Goal: Task Accomplishment & Management: Manage account settings

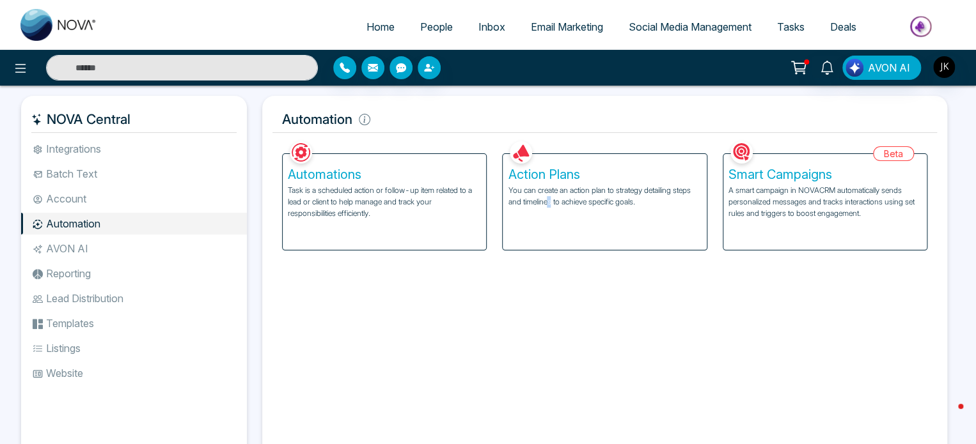
click at [550, 299] on div "Facebook NOVACRM enables users to connect to Facebook to schedule social media …" at bounding box center [604, 300] width 664 height 324
click at [570, 22] on span "Email Marketing" at bounding box center [567, 26] width 72 height 13
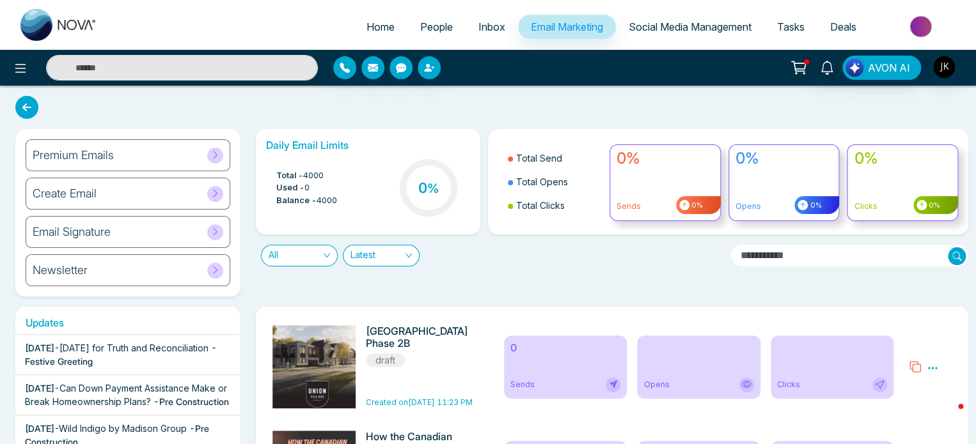
click at [148, 157] on div "Premium Emails" at bounding box center [128, 155] width 205 height 32
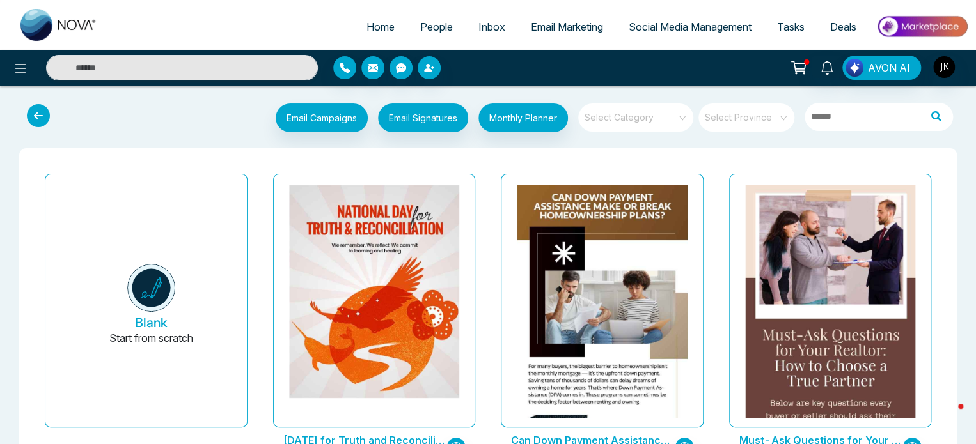
click at [698, 24] on span "Social Media Management" at bounding box center [689, 26] width 123 height 13
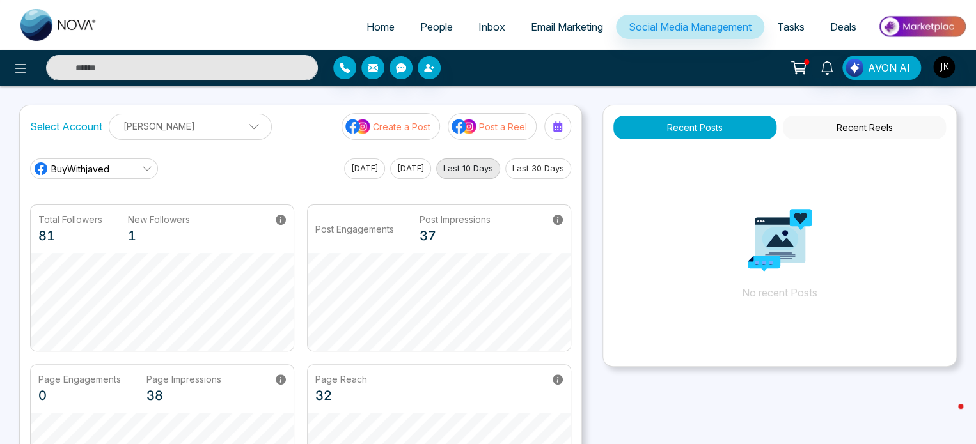
scroll to position [336, 0]
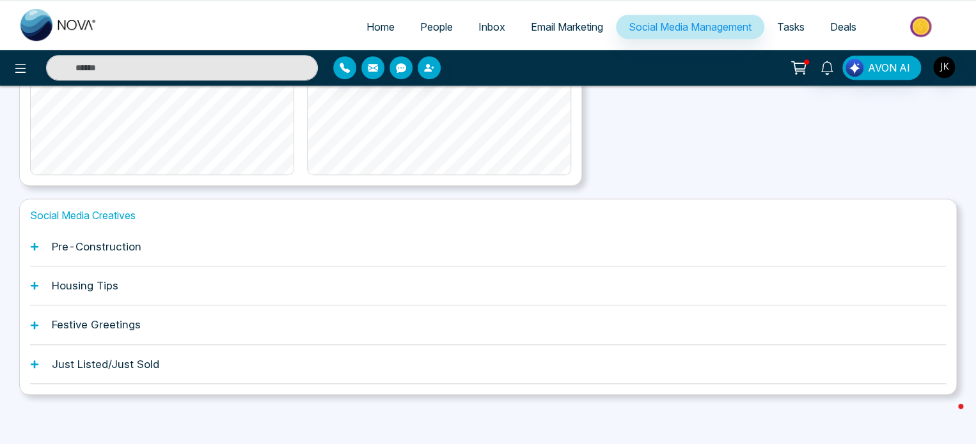
click at [124, 249] on h1 "Pre-Construction" at bounding box center [97, 246] width 90 height 13
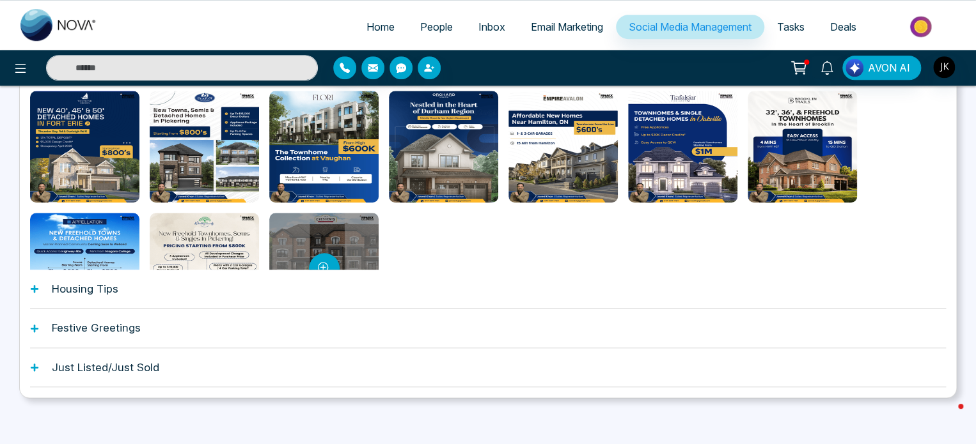
scroll to position [528, 0]
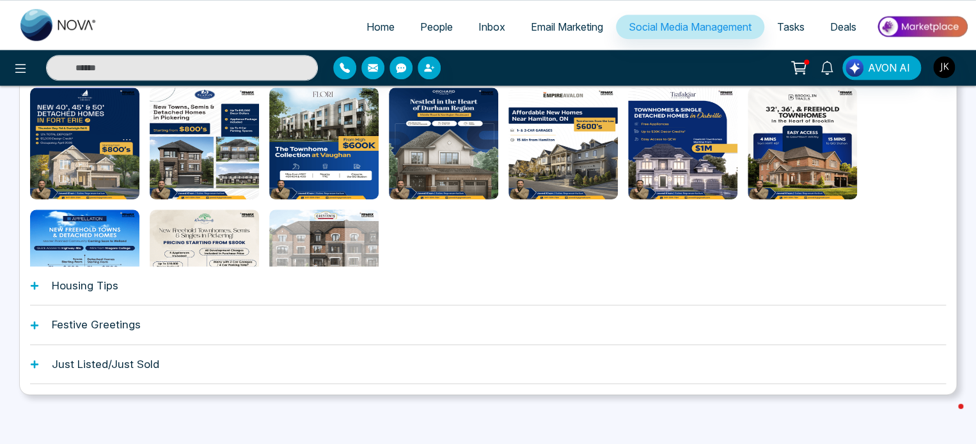
click at [100, 286] on h1 "Housing Tips" at bounding box center [85, 285] width 66 height 13
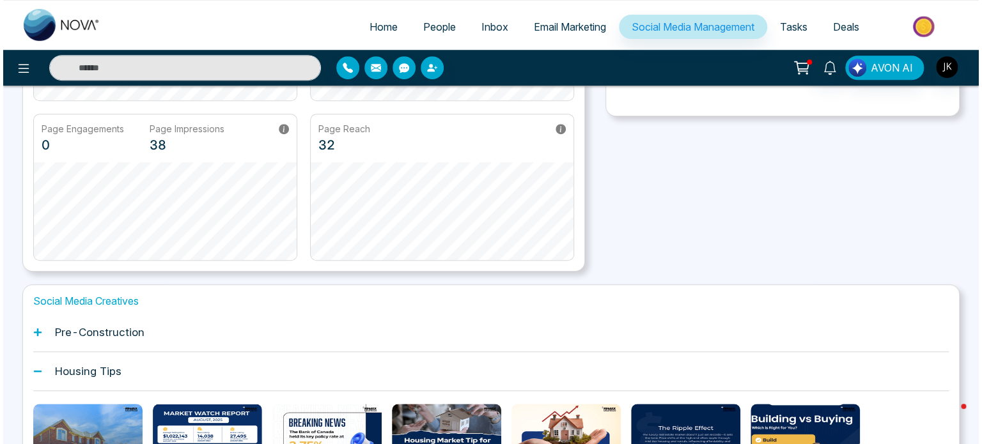
scroll to position [0, 0]
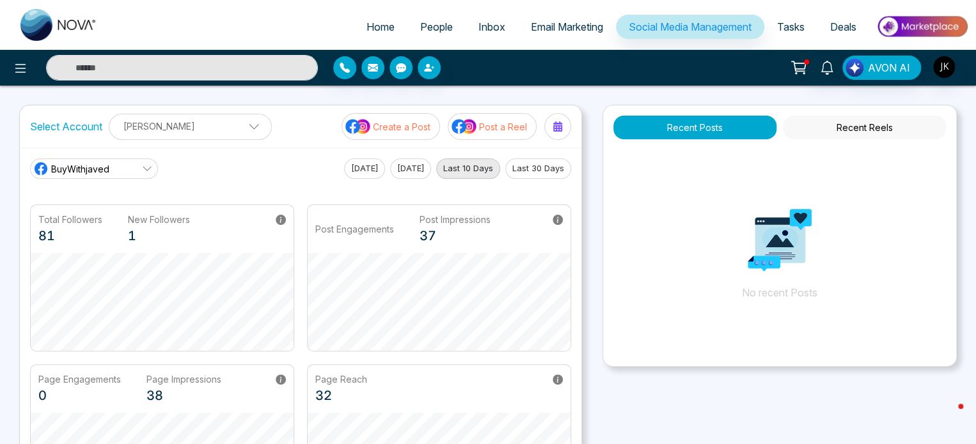
click at [218, 28] on ul "Home People Inbox Email Marketing Social Media Management Tasks Deals" at bounding box center [539, 27] width 858 height 35
click at [15, 61] on icon at bounding box center [20, 68] width 15 height 15
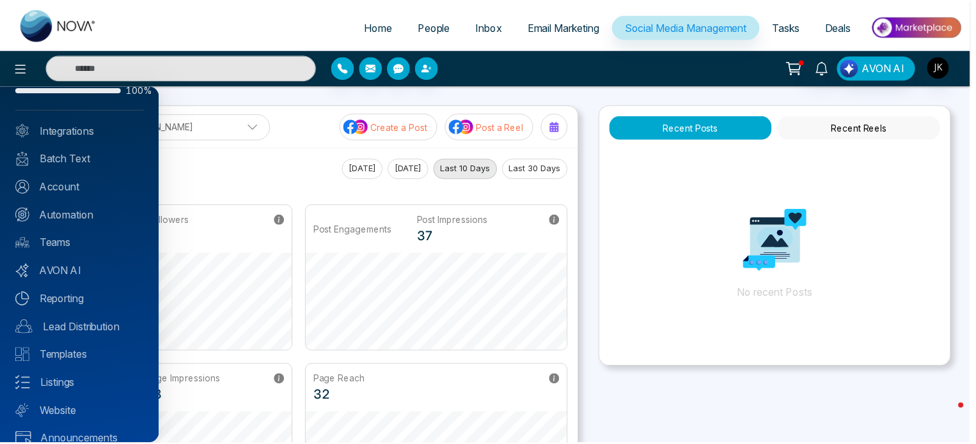
scroll to position [58, 0]
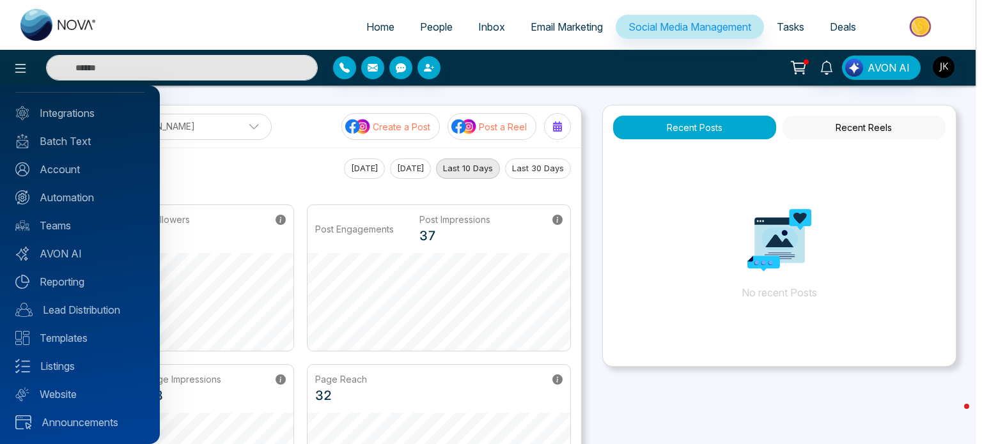
click at [608, 383] on div at bounding box center [491, 222] width 982 height 444
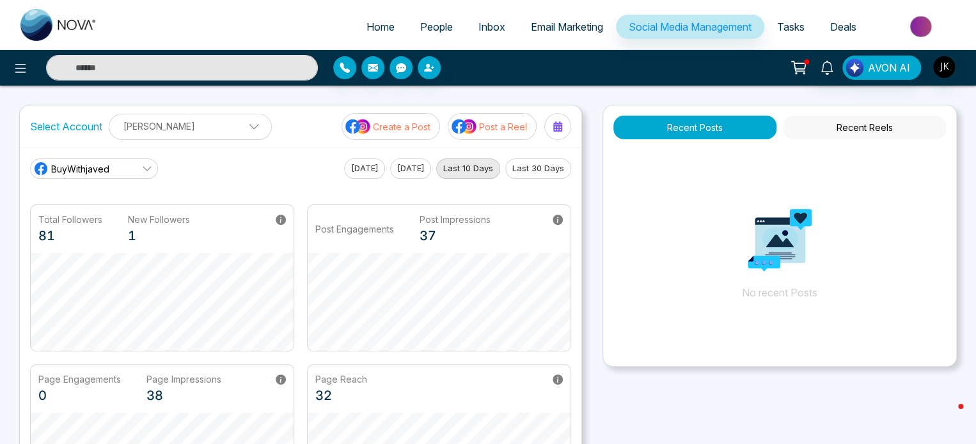
click at [375, 30] on span "Home" at bounding box center [380, 26] width 28 height 13
select select "*"
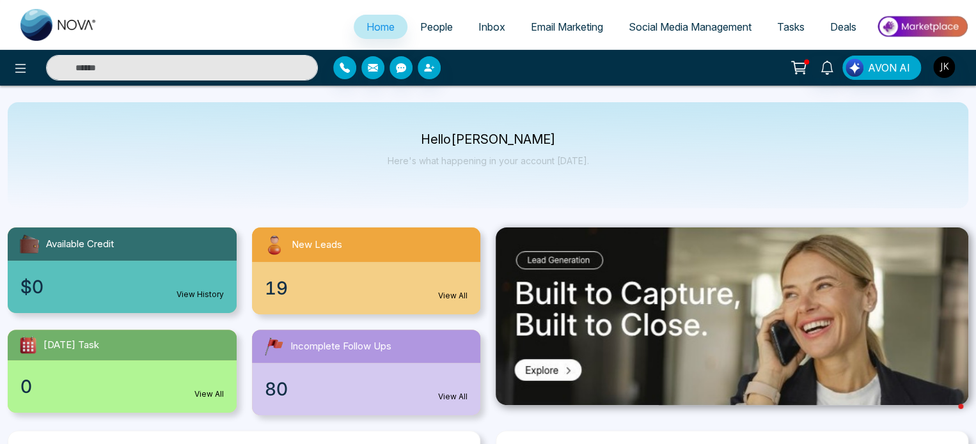
click at [577, 33] on span "Email Marketing" at bounding box center [567, 26] width 72 height 13
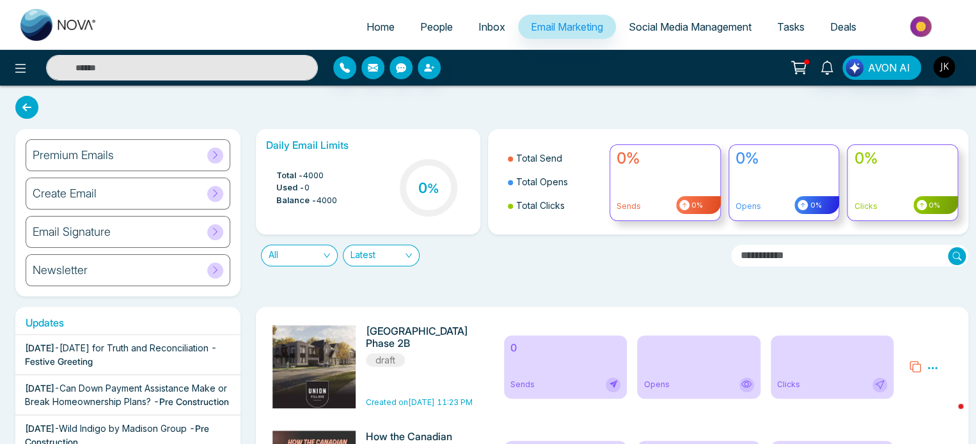
click at [153, 226] on div "Email Signature" at bounding box center [128, 232] width 205 height 32
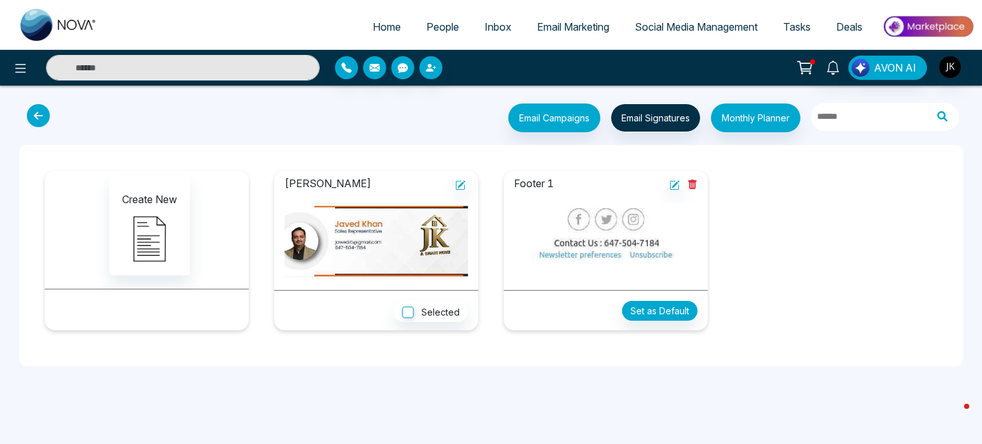
click at [577, 24] on span "Email Marketing" at bounding box center [573, 26] width 72 height 13
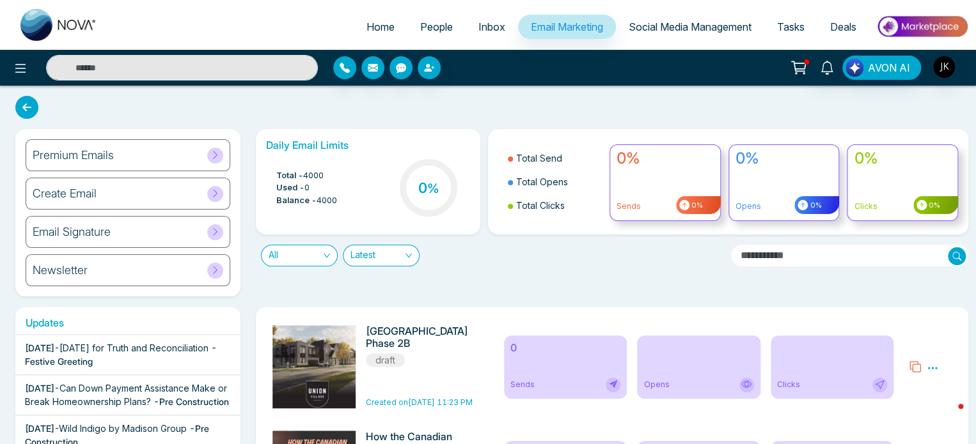
click at [214, 192] on icon at bounding box center [215, 194] width 10 height 10
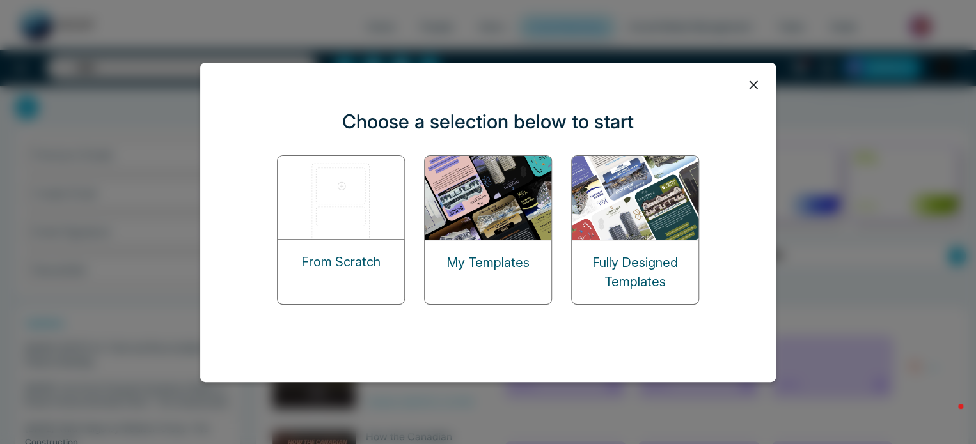
click at [355, 237] on img at bounding box center [341, 197] width 128 height 83
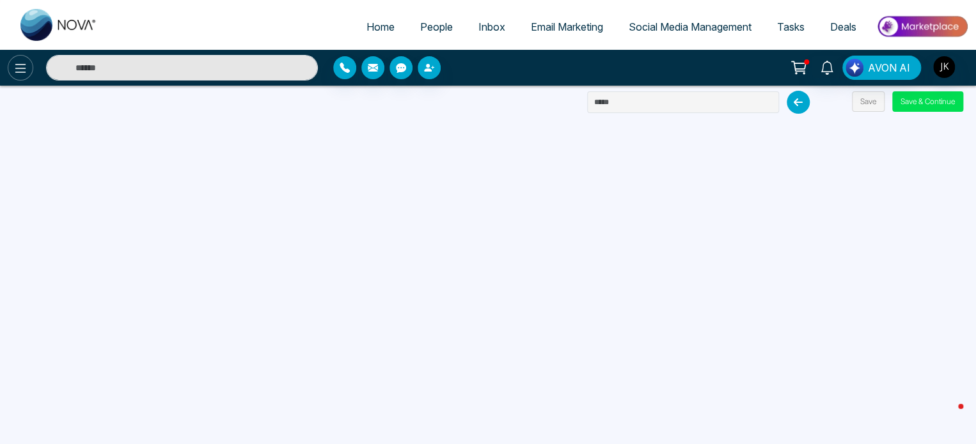
click at [19, 74] on icon at bounding box center [20, 68] width 15 height 15
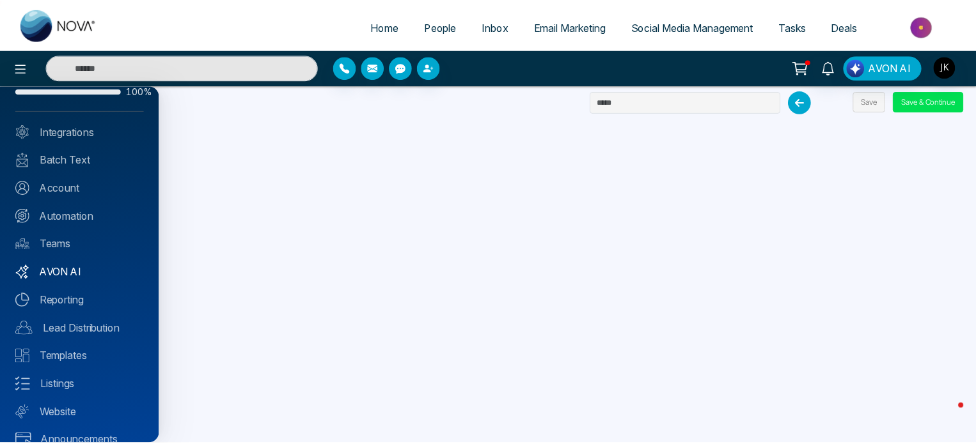
scroll to position [58, 0]
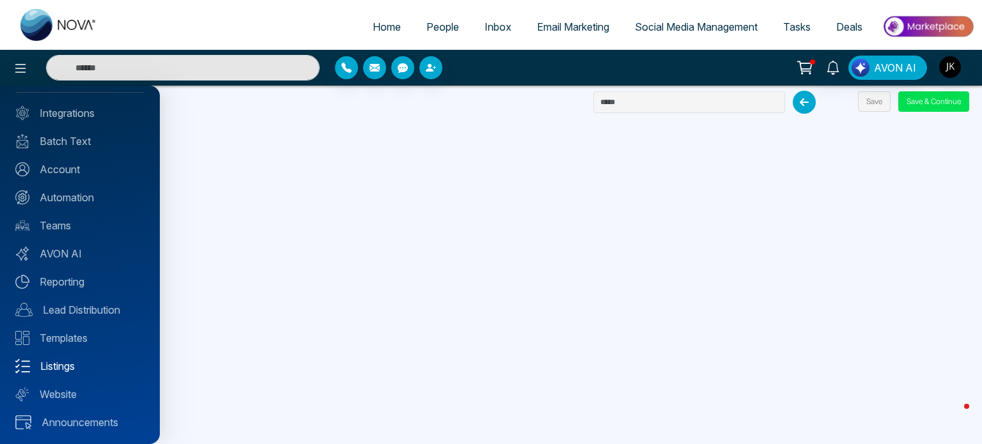
click at [67, 366] on link "Listings" at bounding box center [79, 366] width 129 height 15
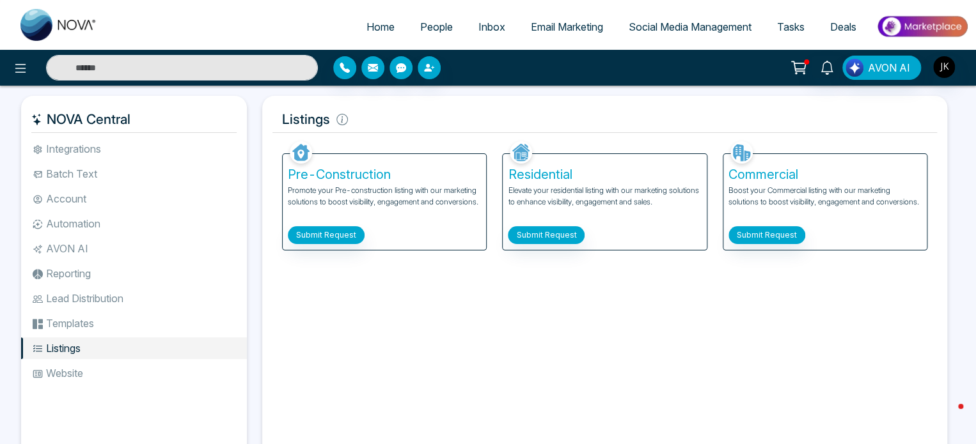
click at [565, 21] on span "Email Marketing" at bounding box center [567, 26] width 72 height 13
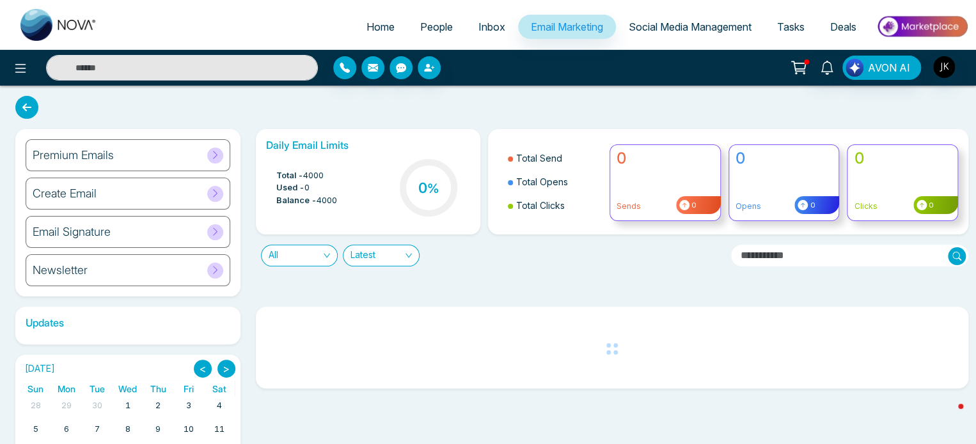
click at [162, 167] on div "Premium Emails" at bounding box center [128, 155] width 205 height 32
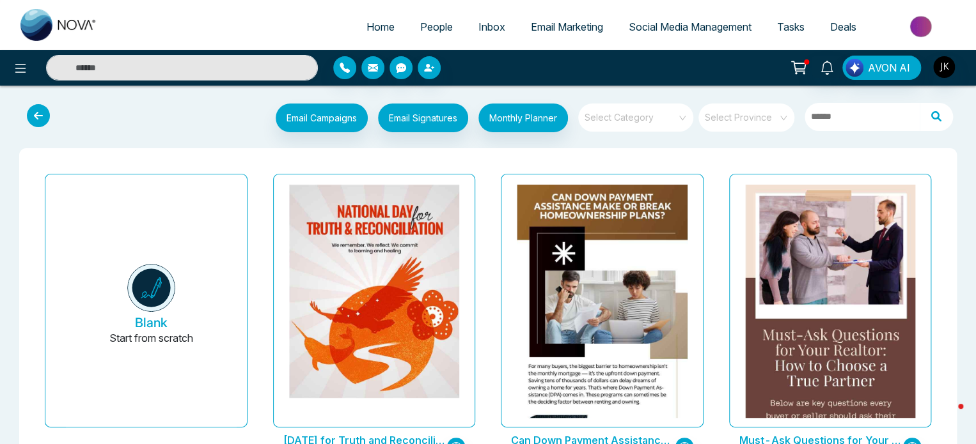
click at [673, 123] on span at bounding box center [631, 118] width 92 height 28
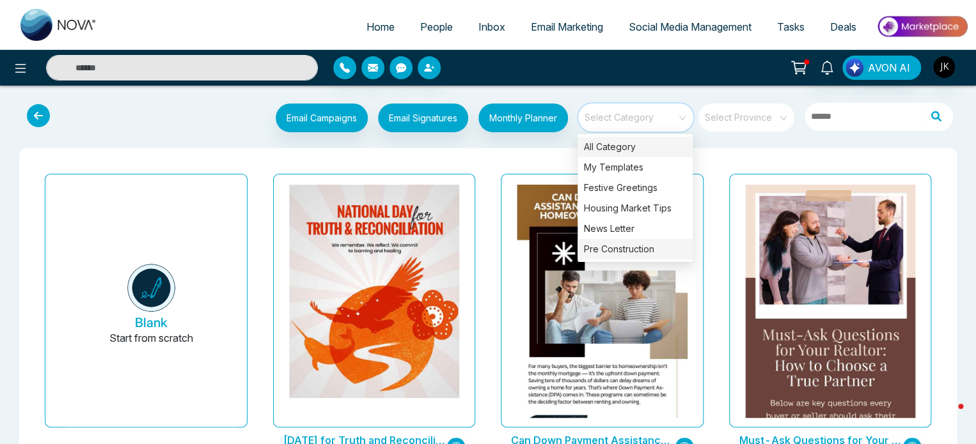
click at [632, 247] on div "Pre Construction" at bounding box center [634, 249] width 115 height 20
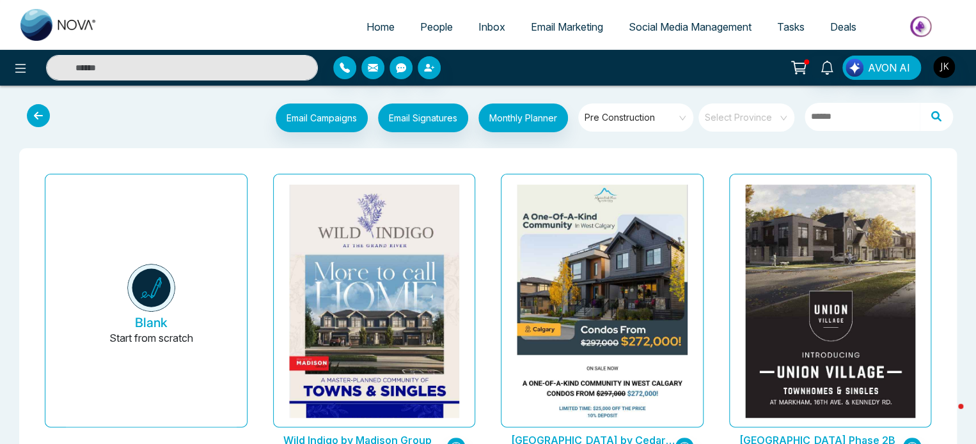
click at [754, 140] on div "Email Campaigns Start from scratch? View my campaigns Email Signatures Monthly …" at bounding box center [487, 119] width 955 height 42
click at [110, 109] on div "Email Campaigns Start from scratch? View my campaigns Email Signatures Monthly …" at bounding box center [527, 120] width 866 height 32
click at [650, 27] on span "Social Media Management" at bounding box center [689, 26] width 123 height 13
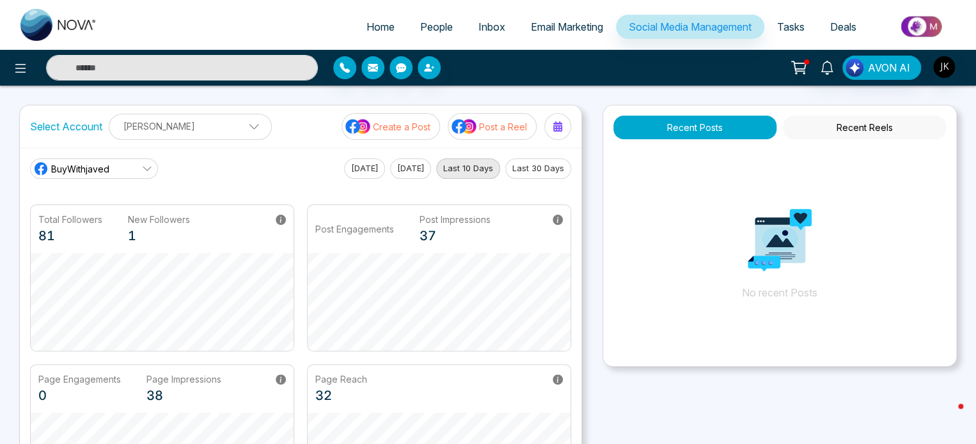
click at [491, 135] on button "Post a Reel" at bounding box center [492, 126] width 89 height 27
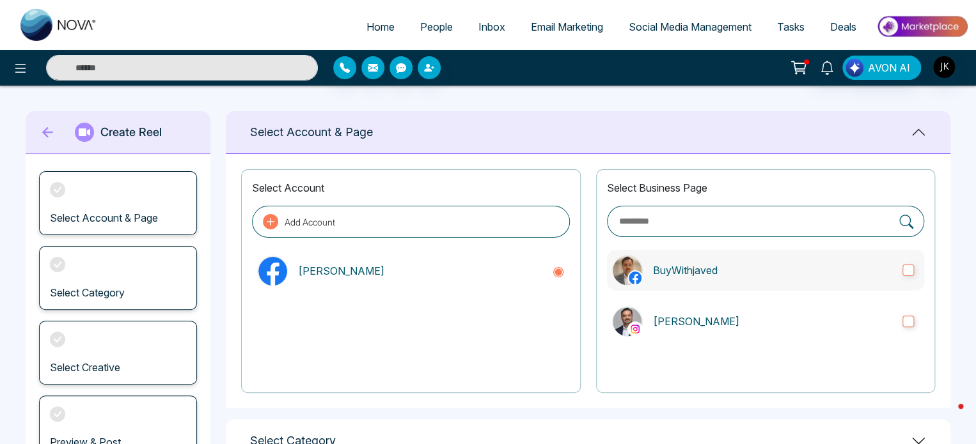
click at [688, 279] on label "BuyWithjaved" at bounding box center [765, 270] width 317 height 41
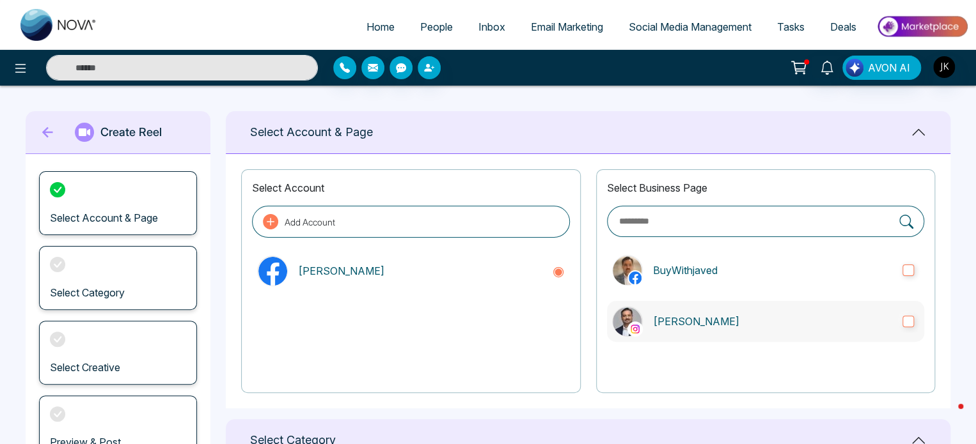
click at [655, 318] on p "[PERSON_NAME]" at bounding box center [772, 321] width 239 height 15
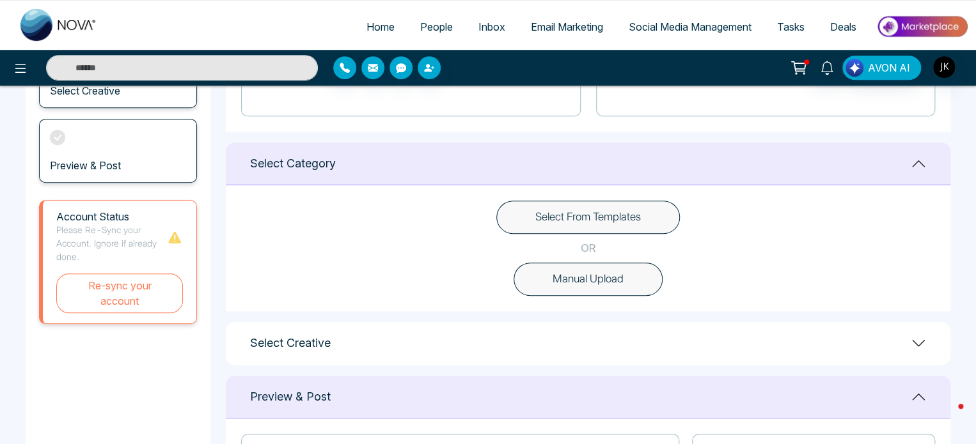
click at [556, 221] on button "Select From Templates" at bounding box center [587, 217] width 183 height 33
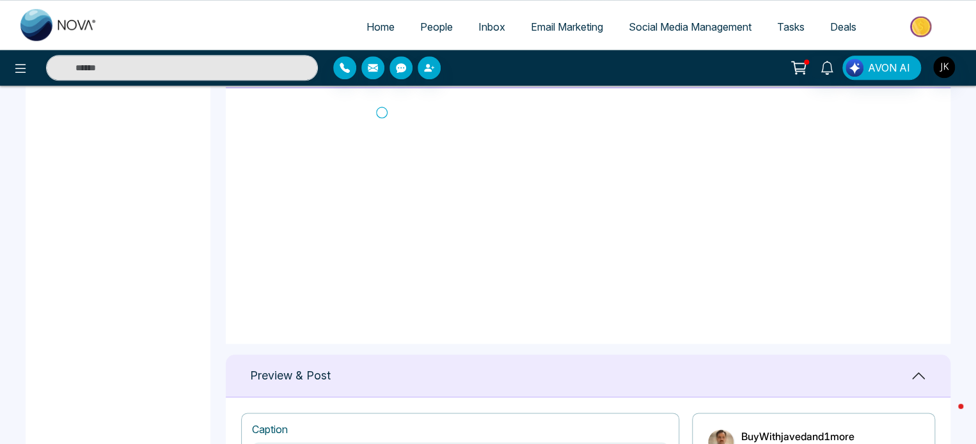
scroll to position [0, 0]
click at [377, 127] on icon at bounding box center [382, 129] width 12 height 13
type textarea "**********"
click at [377, 127] on icon at bounding box center [382, 129] width 12 height 12
click at [377, 127] on icon at bounding box center [382, 129] width 12 height 13
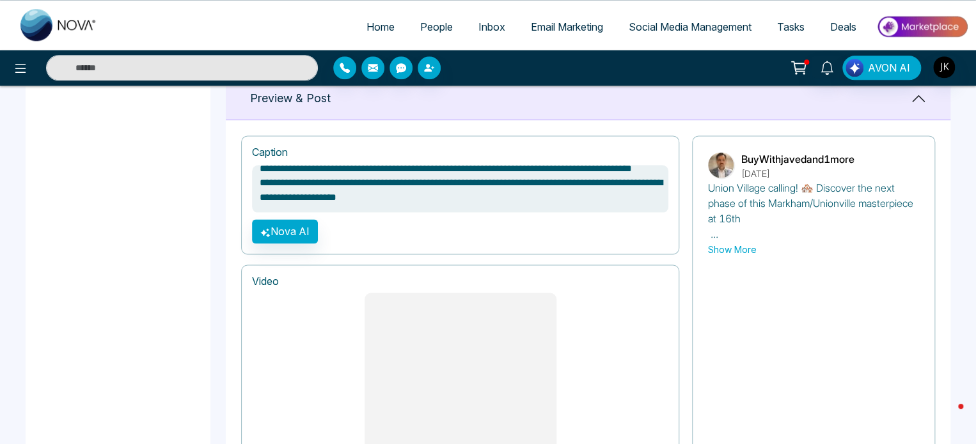
scroll to position [1103, 0]
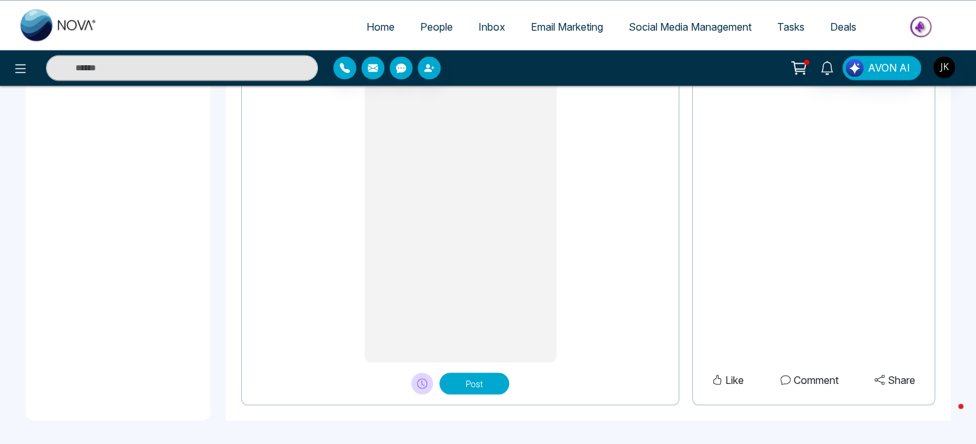
click at [464, 386] on button "Post" at bounding box center [474, 384] width 70 height 22
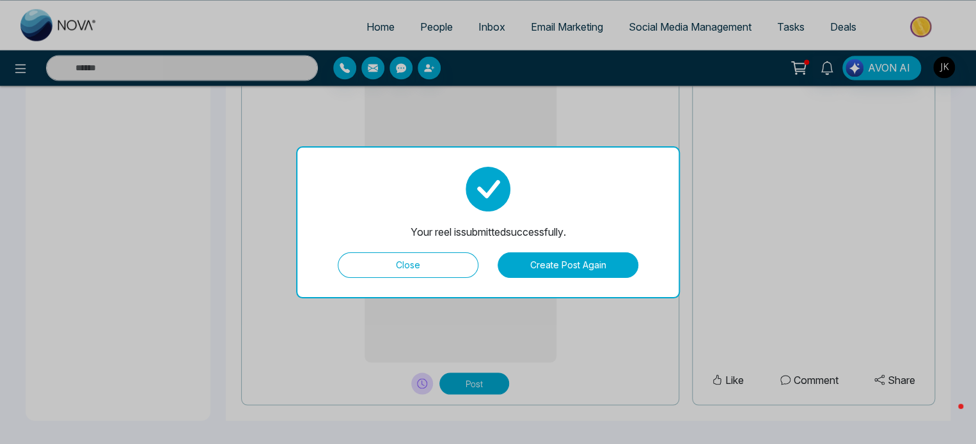
click at [430, 261] on button "Close" at bounding box center [408, 266] width 141 height 26
type textarea "**********"
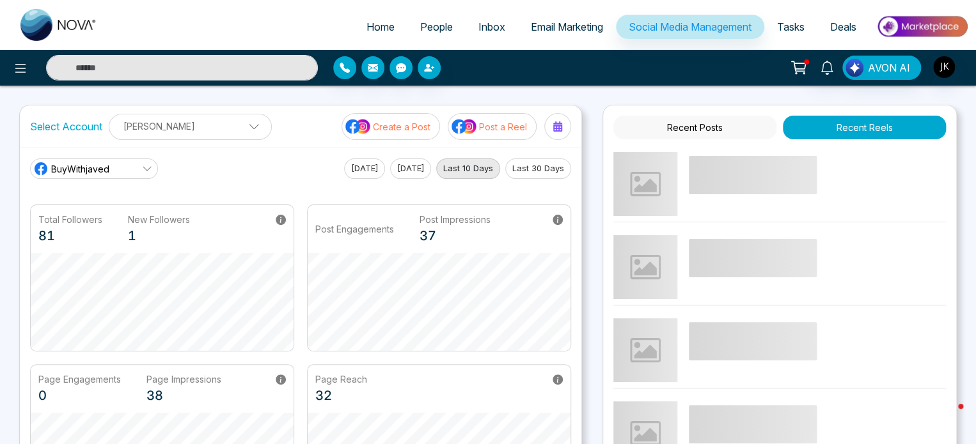
click at [496, 129] on p "Post a Reel" at bounding box center [503, 126] width 48 height 13
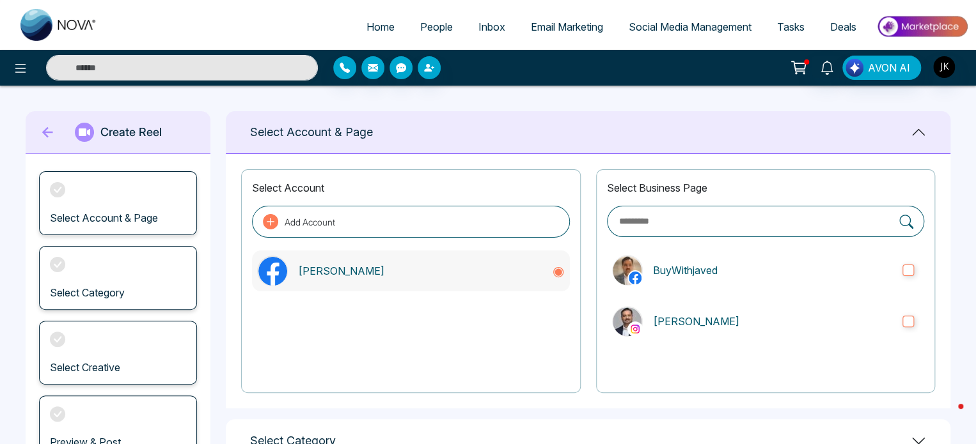
click at [336, 278] on div "[PERSON_NAME]" at bounding box center [410, 271] width 317 height 41
click at [832, 280] on label "BuyWithjaved" at bounding box center [765, 270] width 317 height 41
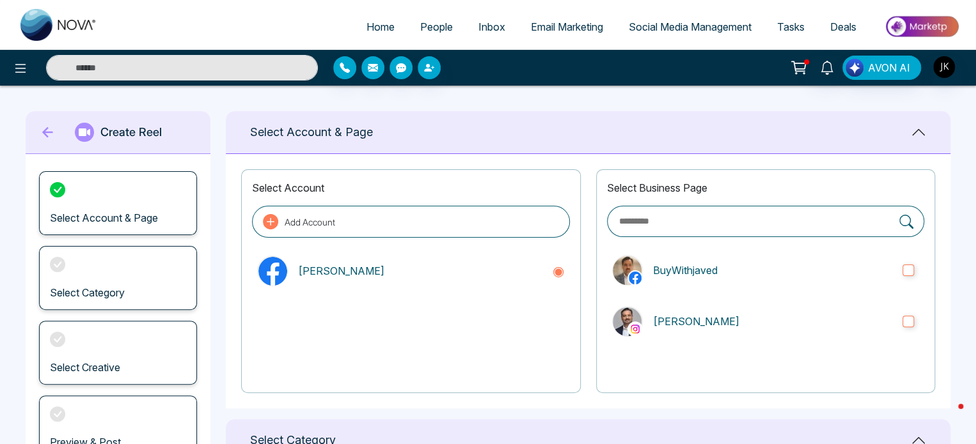
click at [575, 27] on span "Email Marketing" at bounding box center [567, 26] width 72 height 13
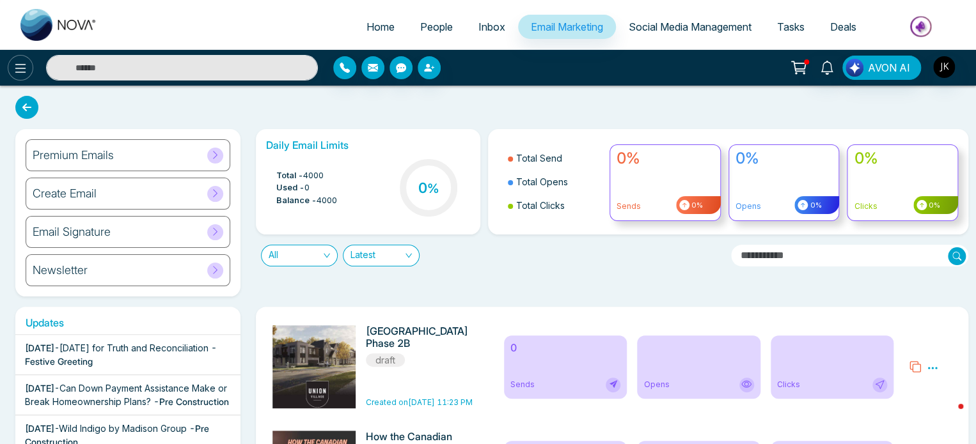
click at [24, 71] on icon at bounding box center [20, 68] width 15 height 15
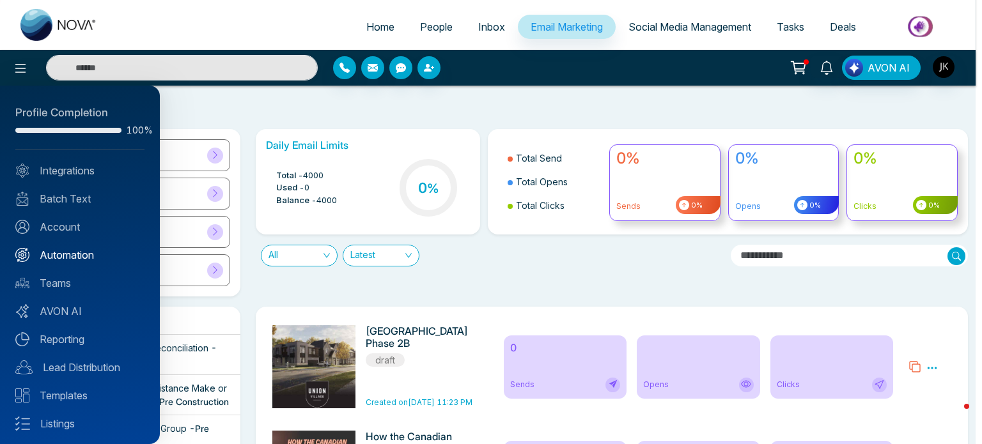
click at [56, 259] on link "Automation" at bounding box center [79, 254] width 129 height 15
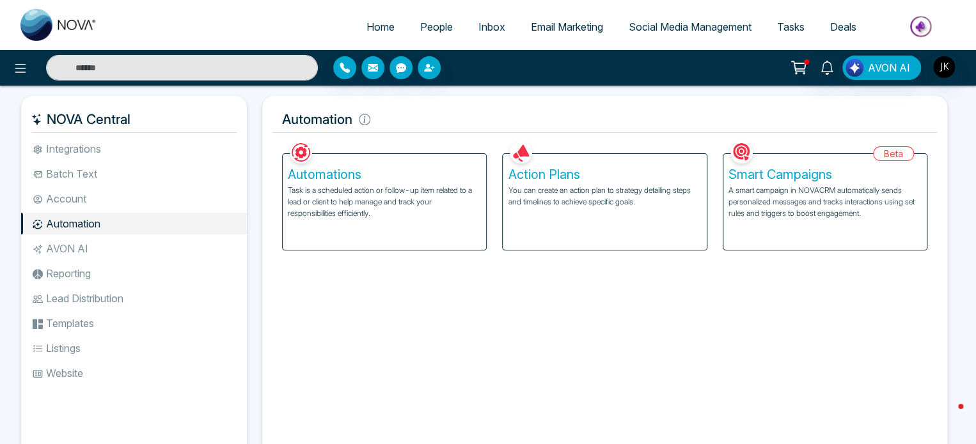
click at [760, 217] on p "A smart campaign in NOVACRM automatically sends personalized messages and track…" at bounding box center [824, 202] width 193 height 35
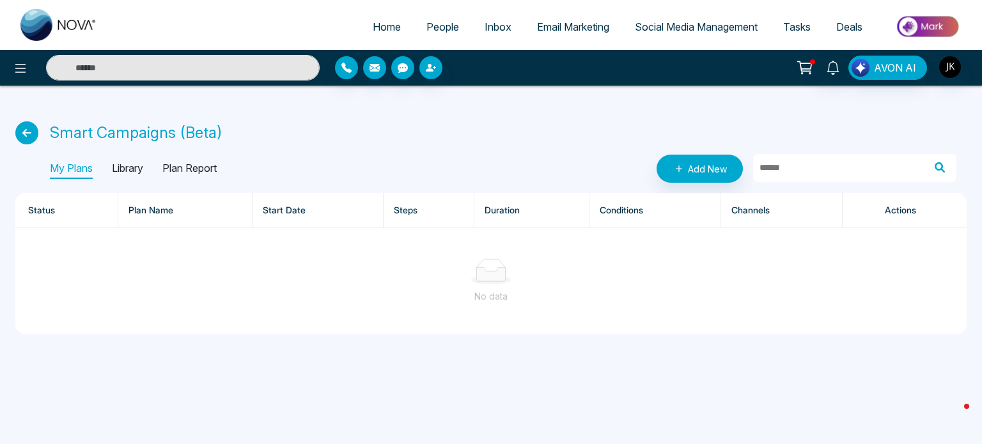
click at [134, 168] on p "Library" at bounding box center [127, 169] width 31 height 20
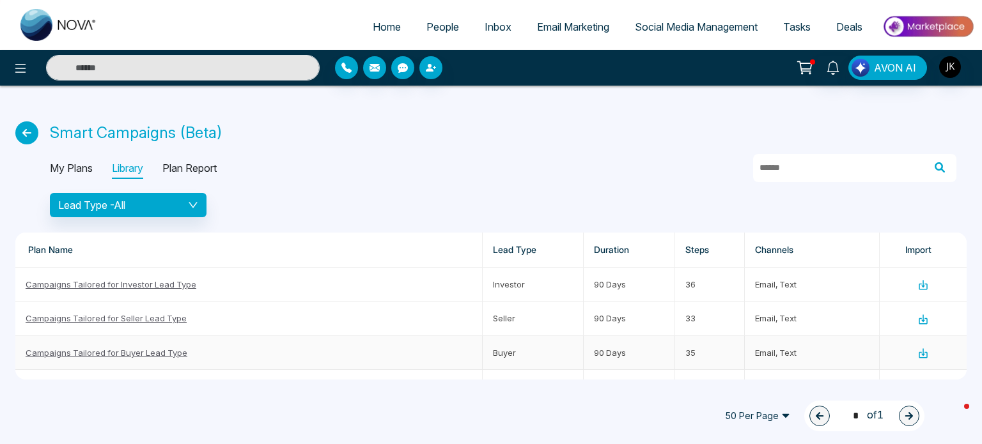
click at [162, 353] on link "Campaigns Tailored for Buyer Lead Type" at bounding box center [107, 353] width 162 height 10
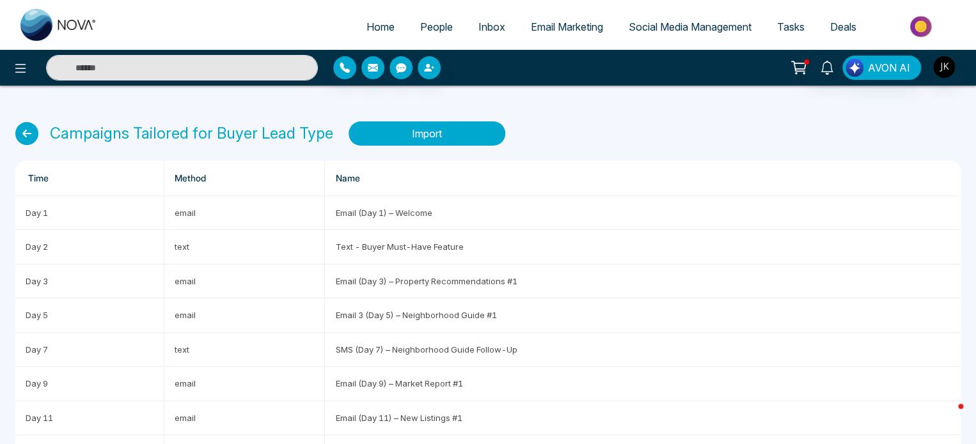
click at [464, 136] on button "Import" at bounding box center [426, 133] width 157 height 24
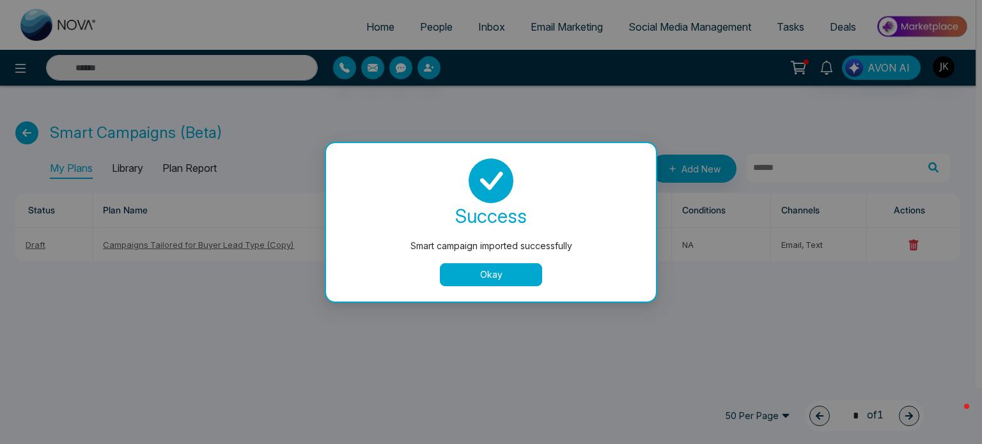
click at [465, 273] on button "Okay" at bounding box center [491, 274] width 102 height 23
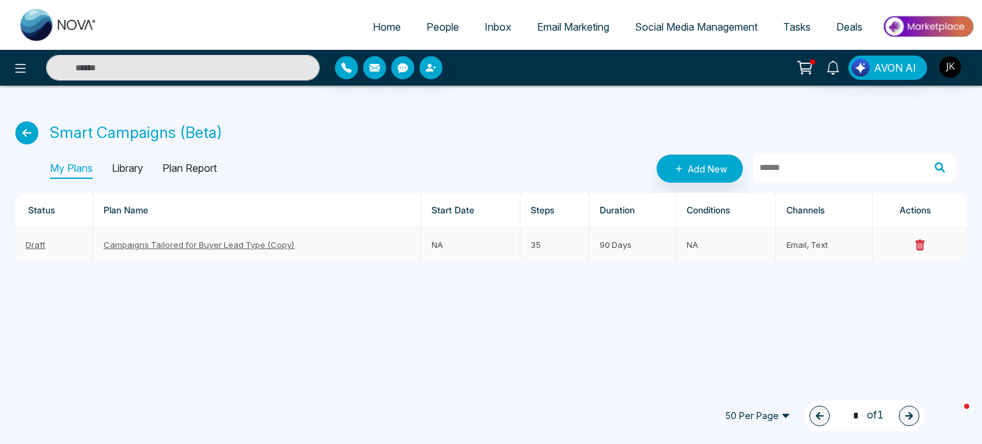
click at [179, 248] on link "Campaigns Tailored for Buyer Lead Type (Copy)" at bounding box center [199, 245] width 191 height 10
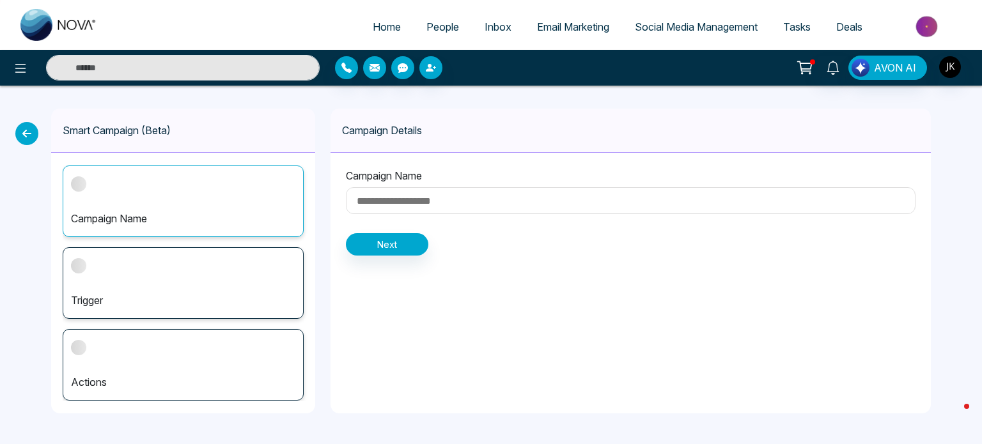
type input "**********"
click at [367, 250] on button "Next" at bounding box center [387, 244] width 82 height 22
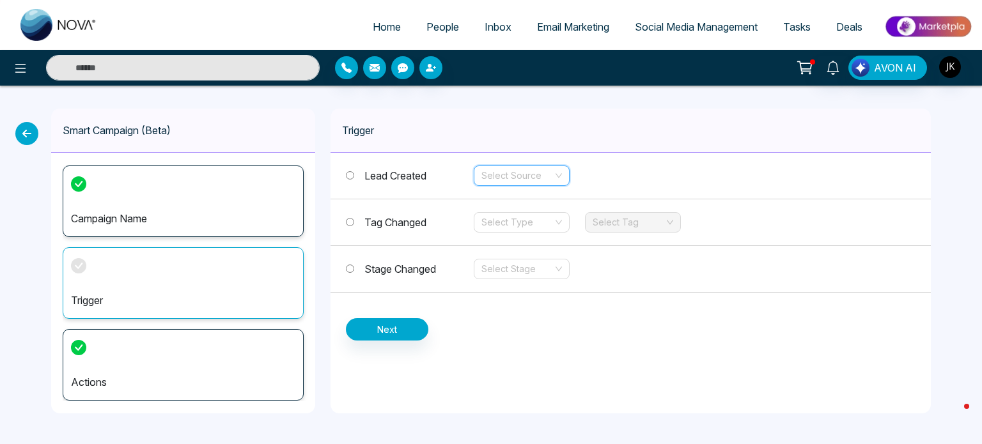
click at [532, 183] on input "search" at bounding box center [517, 175] width 72 height 19
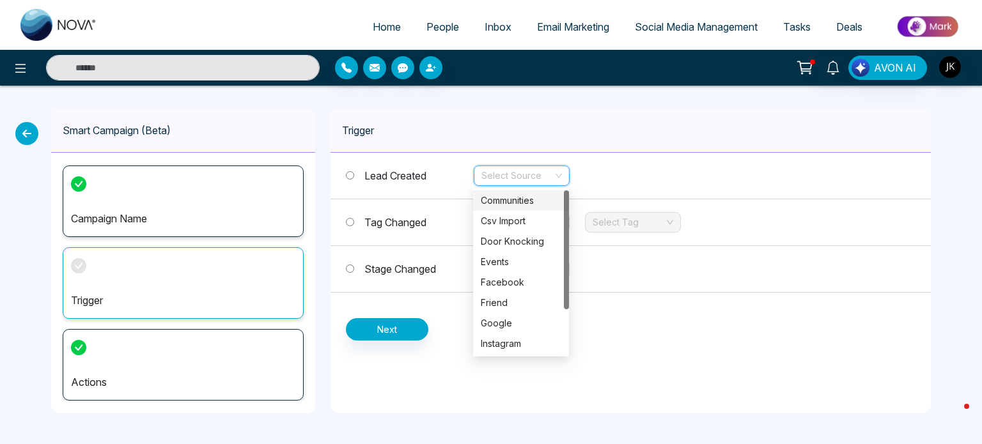
click at [623, 129] on div "Trigger" at bounding box center [631, 131] width 600 height 44
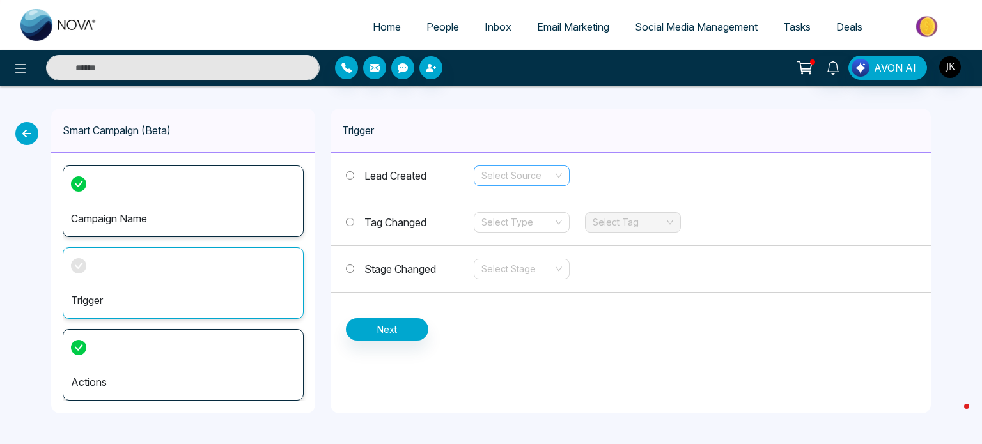
click at [552, 178] on input "search" at bounding box center [517, 175] width 72 height 19
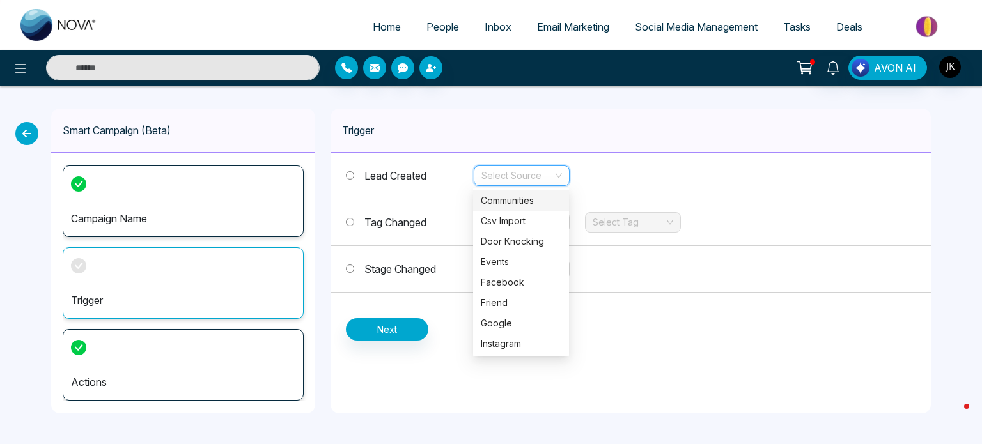
click at [537, 196] on div "Communities" at bounding box center [521, 201] width 81 height 14
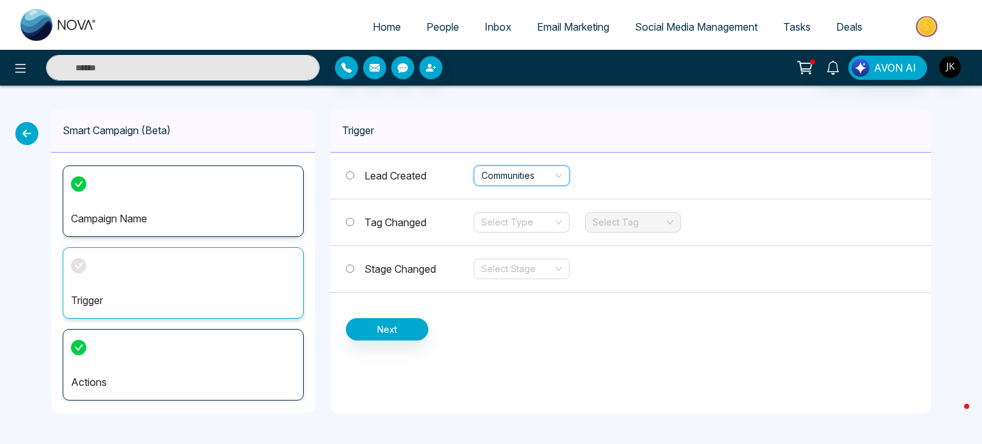
click at [355, 222] on label "Tag Changed" at bounding box center [410, 222] width 128 height 15
click at [354, 173] on label "Lead Created" at bounding box center [410, 175] width 128 height 15
click at [381, 331] on button "Next" at bounding box center [387, 329] width 82 height 22
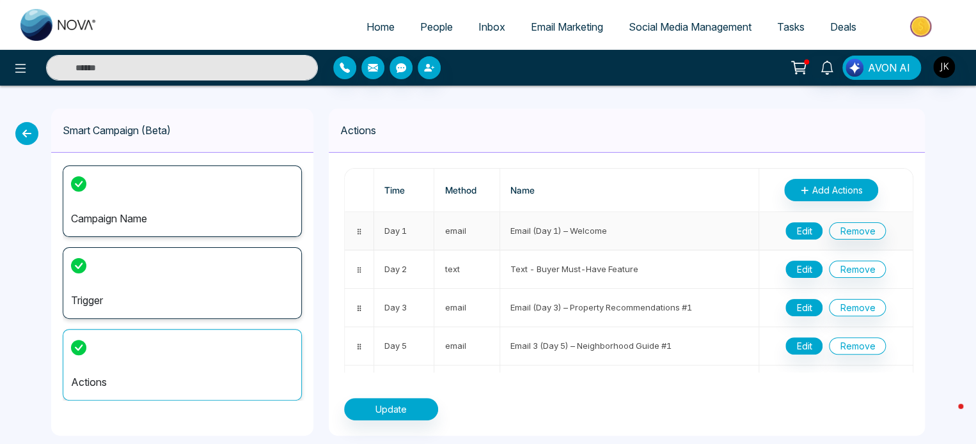
click at [786, 228] on button "Edit" at bounding box center [803, 230] width 37 height 17
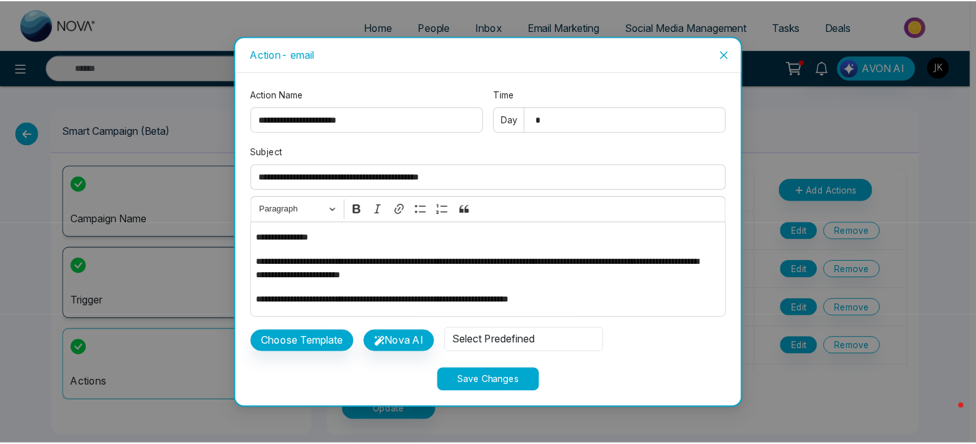
scroll to position [95, 0]
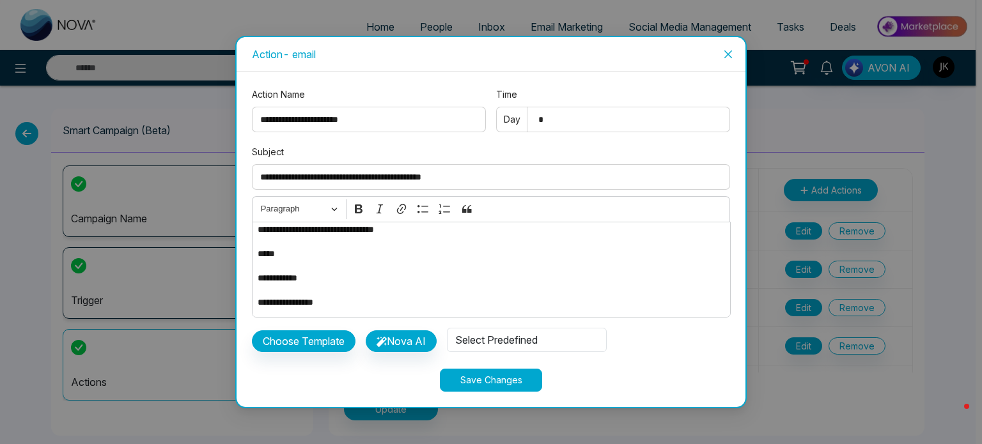
click at [727, 59] on icon "close" at bounding box center [728, 54] width 10 height 10
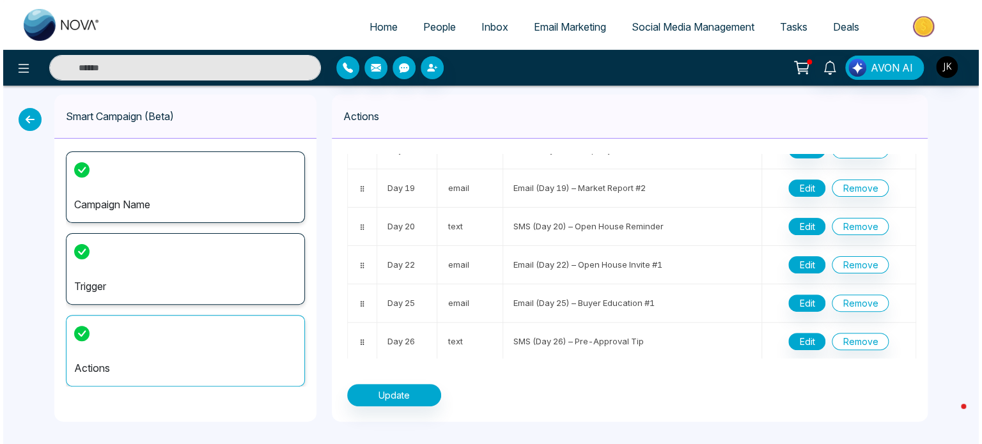
scroll to position [460, 0]
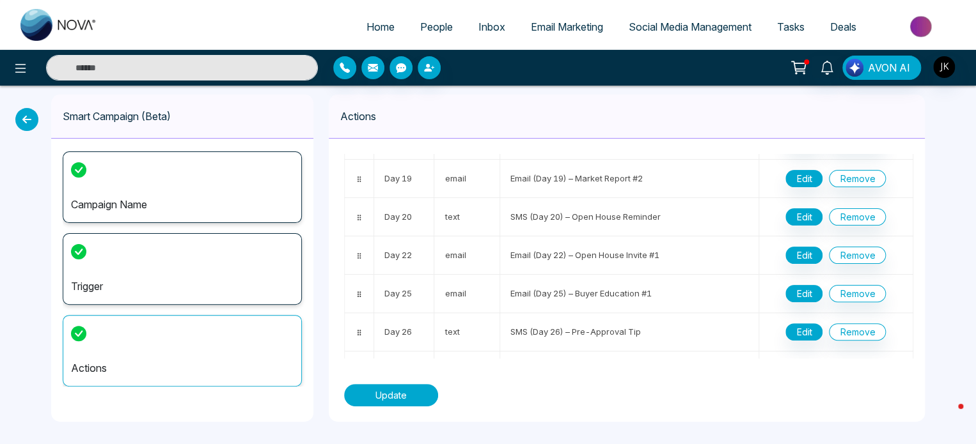
click at [368, 403] on button "Update" at bounding box center [391, 395] width 94 height 22
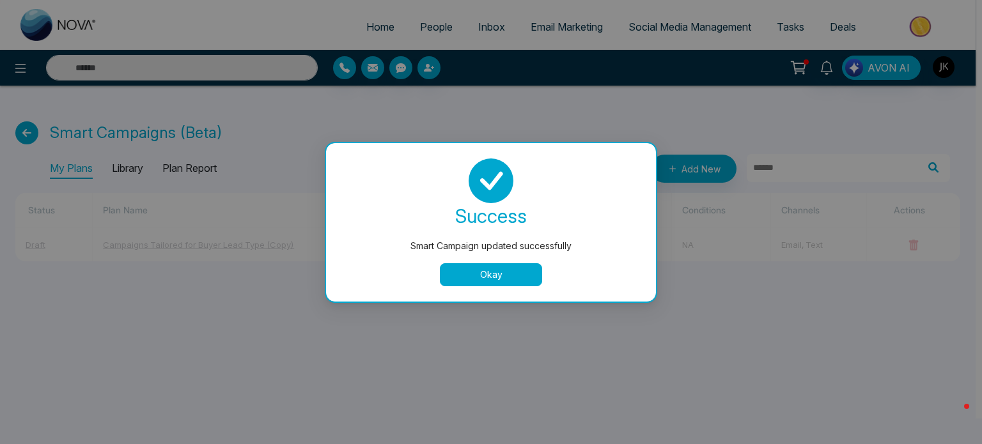
click at [476, 280] on button "Okay" at bounding box center [491, 274] width 102 height 23
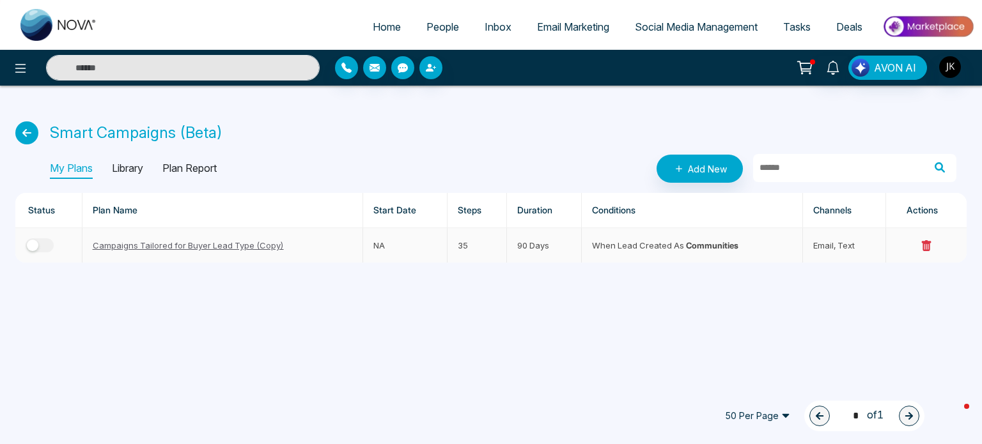
click at [49, 245] on button "button" at bounding box center [40, 245] width 28 height 14
click at [32, 244] on button "button" at bounding box center [40, 245] width 28 height 14
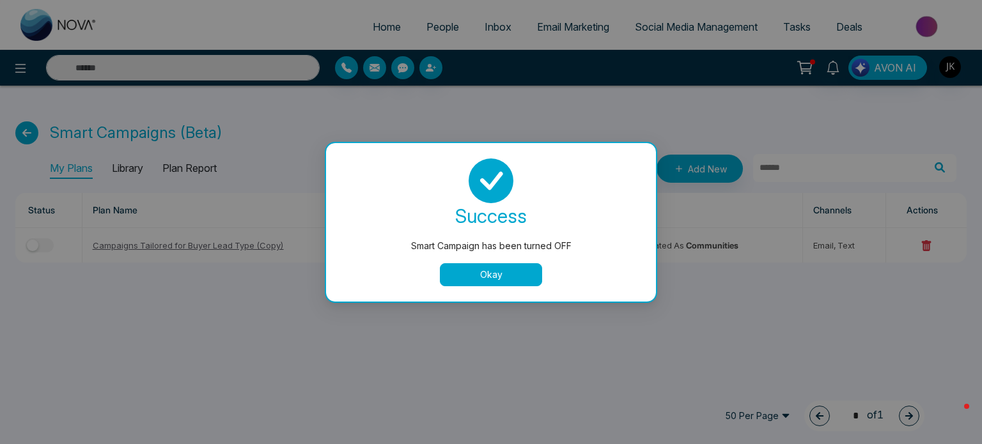
click at [455, 281] on button "Okay" at bounding box center [491, 274] width 102 height 23
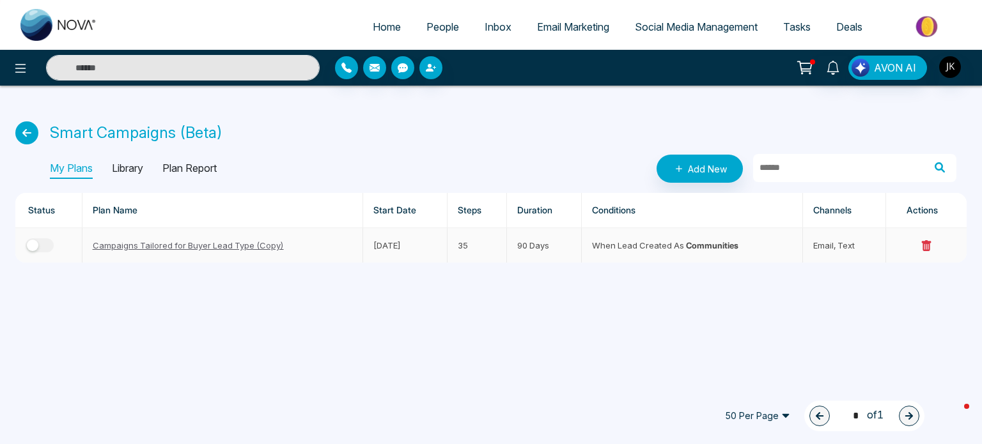
click at [134, 244] on link "Campaigns Tailored for Buyer Lead Type (Copy)" at bounding box center [188, 245] width 191 height 10
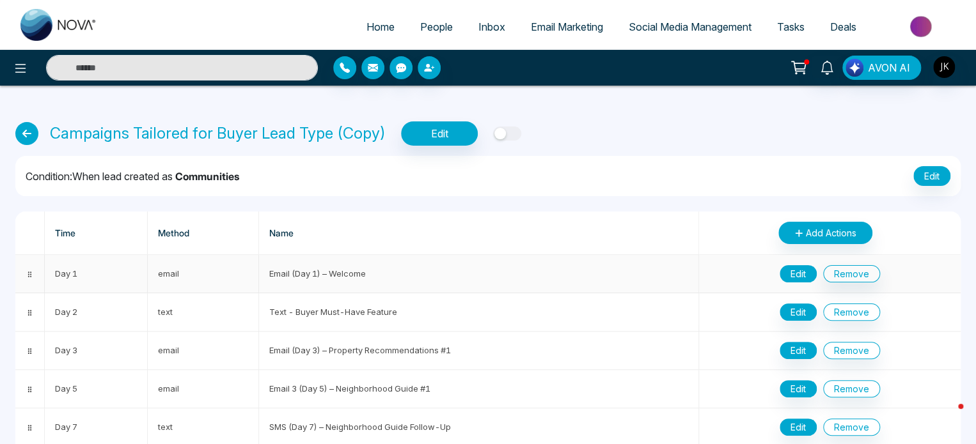
click at [794, 268] on button "Edit" at bounding box center [797, 273] width 37 height 17
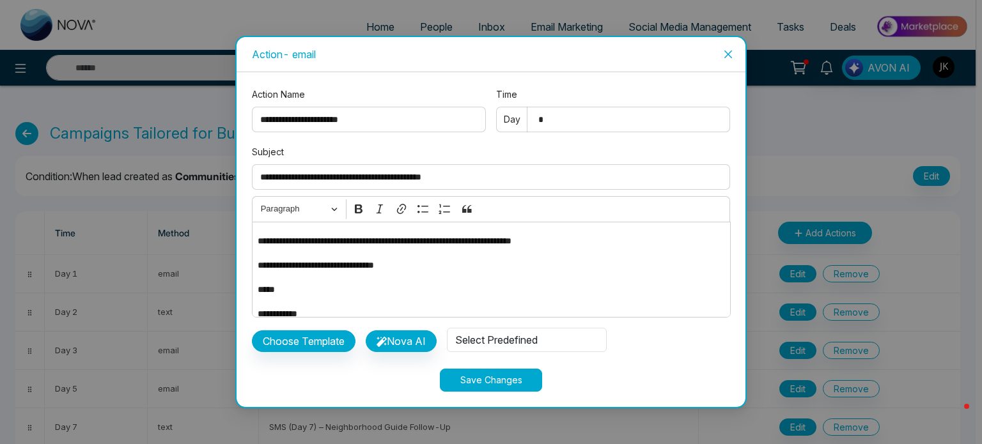
scroll to position [95, 0]
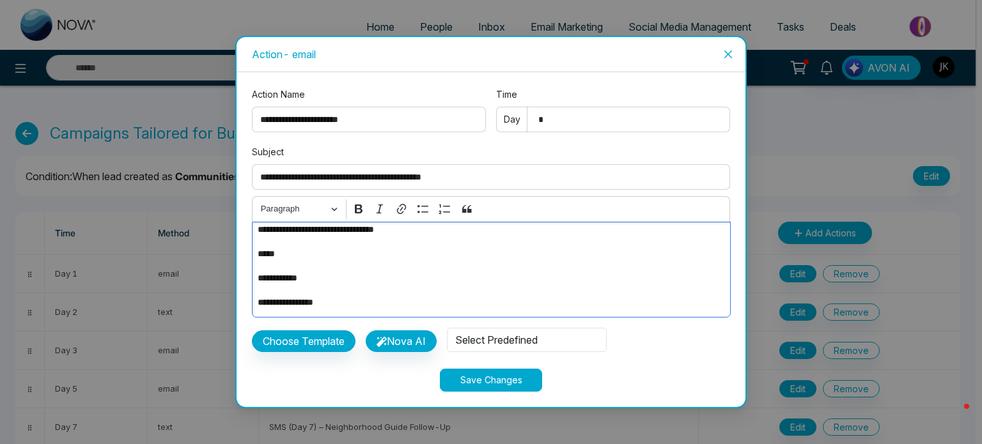
click at [311, 279] on p "**********" at bounding box center [488, 278] width 460 height 14
drag, startPoint x: 331, startPoint y: 281, endPoint x: 256, endPoint y: 291, distance: 76.1
click at [256, 291] on div "**********" at bounding box center [491, 270] width 479 height 96
click at [338, 273] on p "**********" at bounding box center [488, 278] width 460 height 14
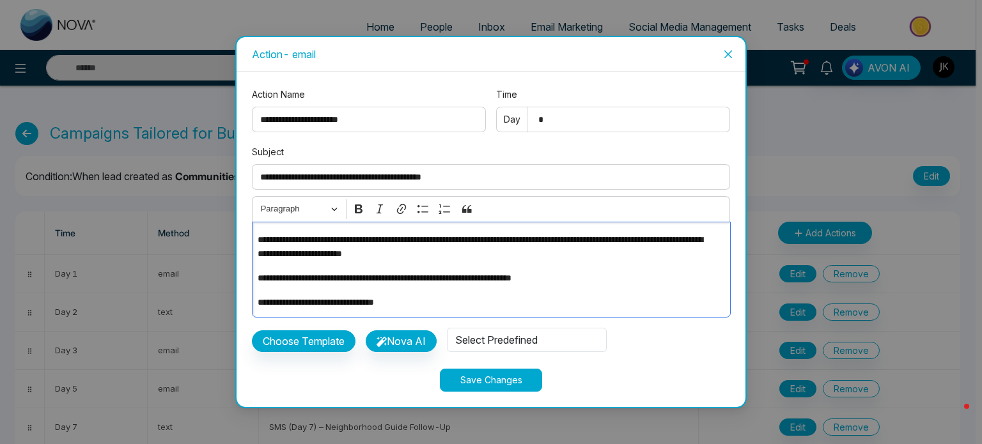
scroll to position [0, 0]
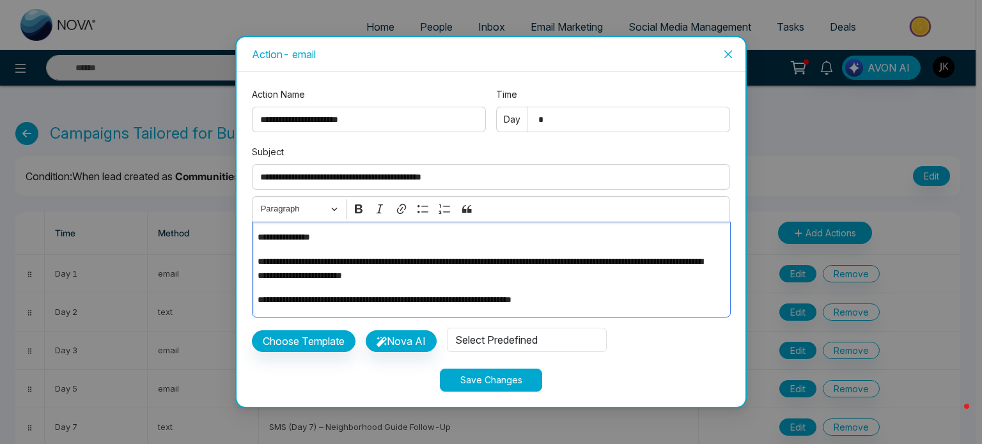
click at [396, 240] on p "**********" at bounding box center [488, 237] width 460 height 14
click at [401, 208] on icon "Editor toolbar" at bounding box center [401, 209] width 13 height 13
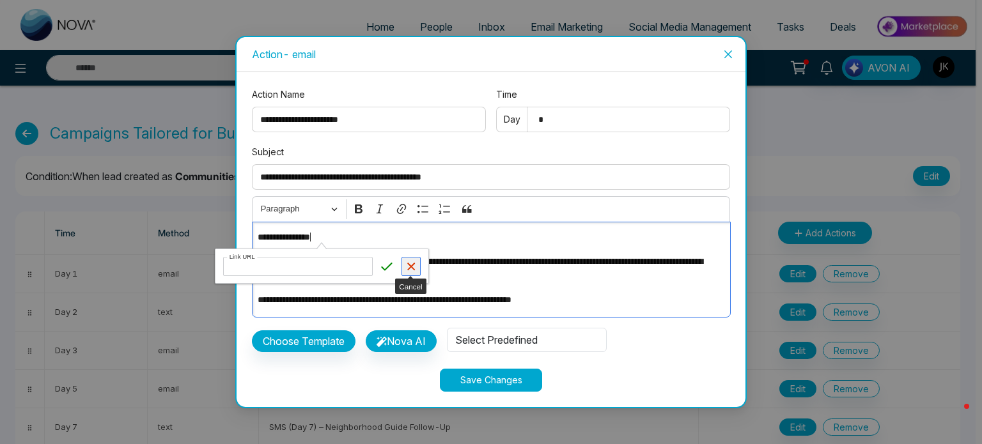
click at [403, 268] on button "Cancel" at bounding box center [410, 266] width 19 height 19
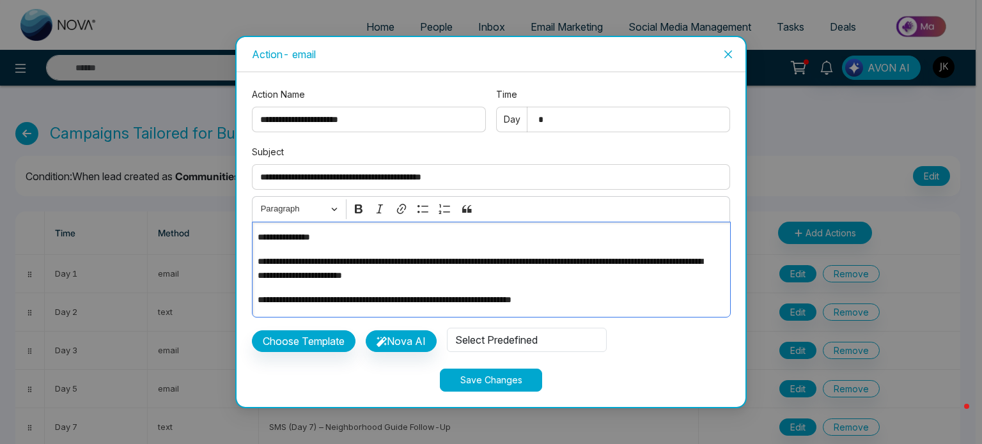
click at [572, 304] on p "**********" at bounding box center [488, 300] width 460 height 14
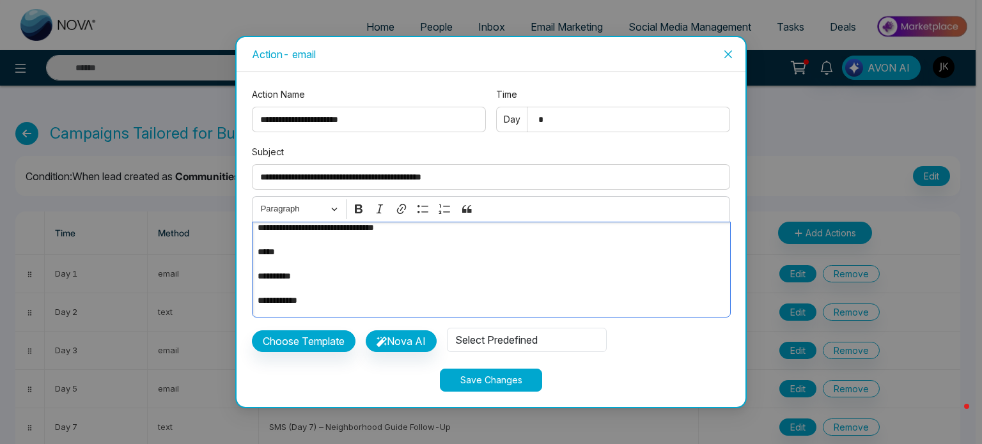
scroll to position [119, 0]
click at [359, 302] on p "**********" at bounding box center [488, 302] width 460 height 14
click at [396, 210] on icon "Editor toolbar" at bounding box center [401, 209] width 13 height 13
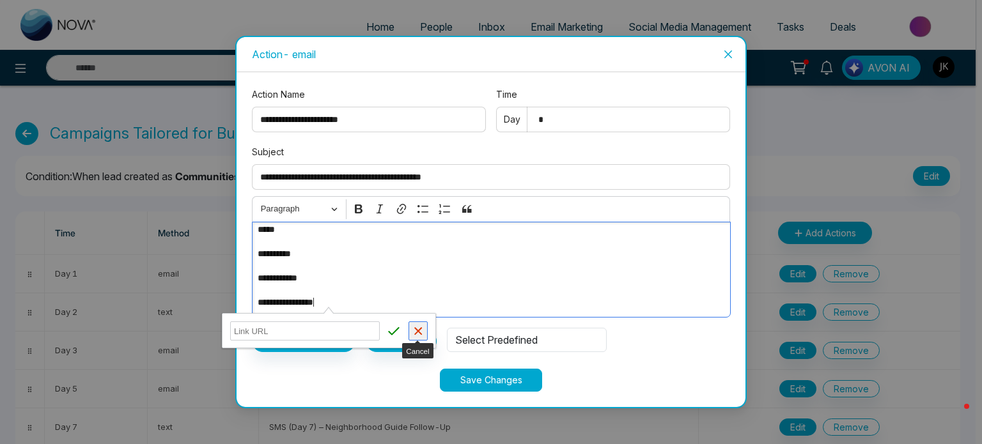
click at [414, 329] on icon "button" at bounding box center [418, 331] width 13 height 13
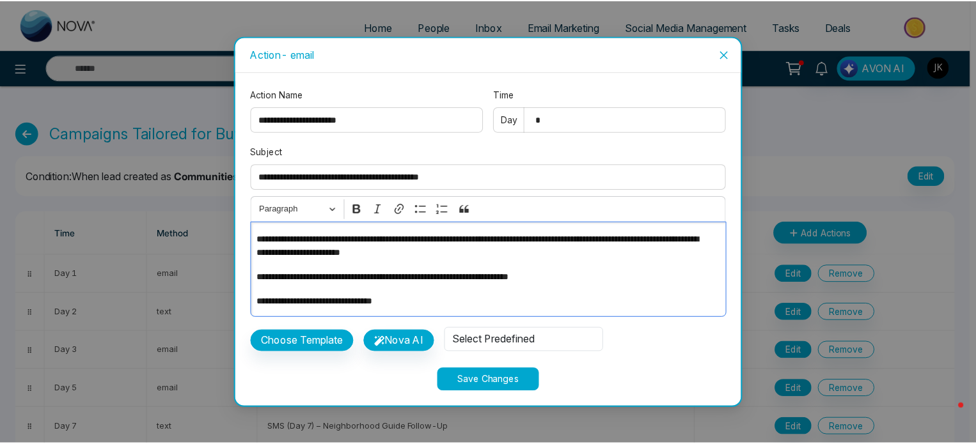
scroll to position [0, 0]
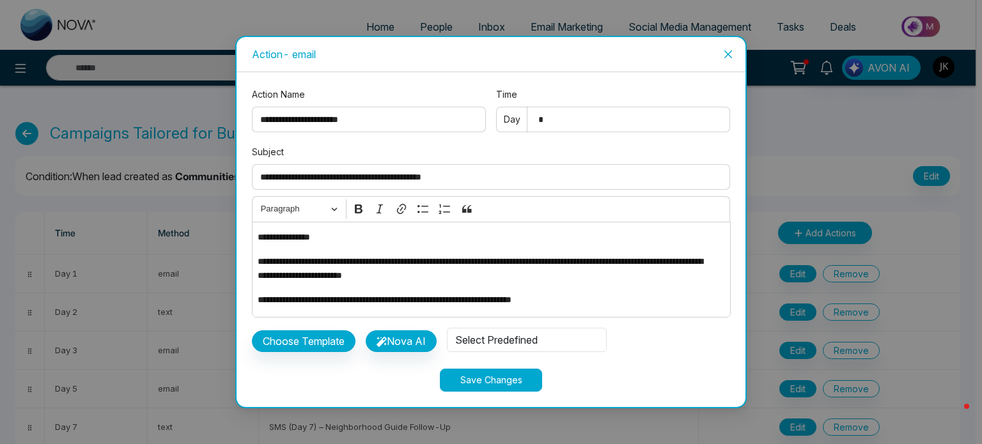
click at [730, 60] on span "Close" at bounding box center [728, 54] width 35 height 35
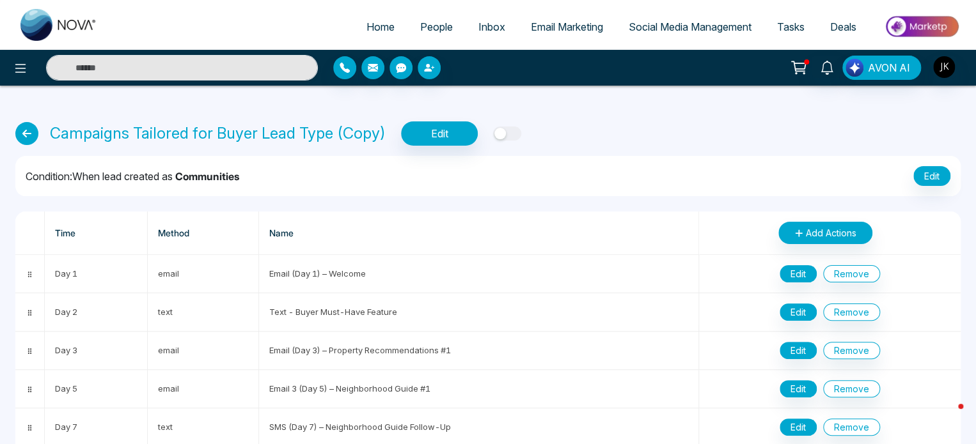
click at [18, 132] on icon at bounding box center [26, 133] width 23 height 23
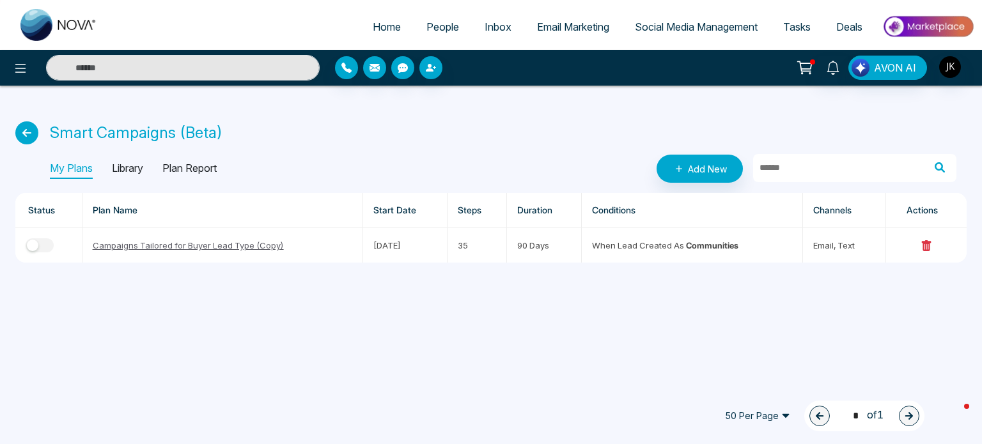
click at [432, 24] on span "People" at bounding box center [442, 26] width 33 height 13
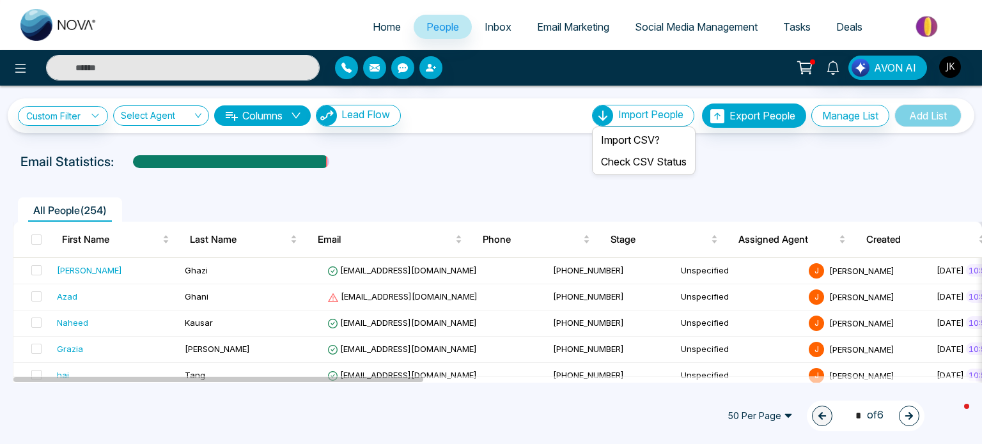
click at [618, 120] on span "Import People" at bounding box center [650, 114] width 65 height 13
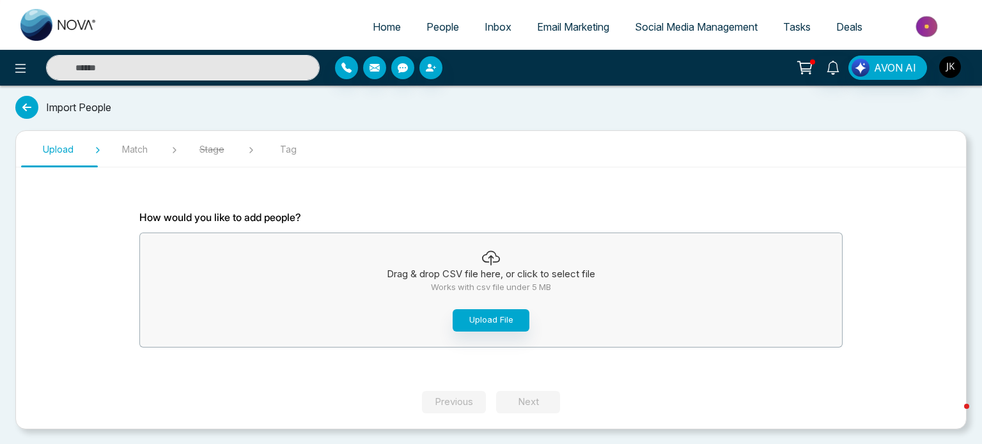
click at [430, 29] on span "People" at bounding box center [442, 26] width 33 height 13
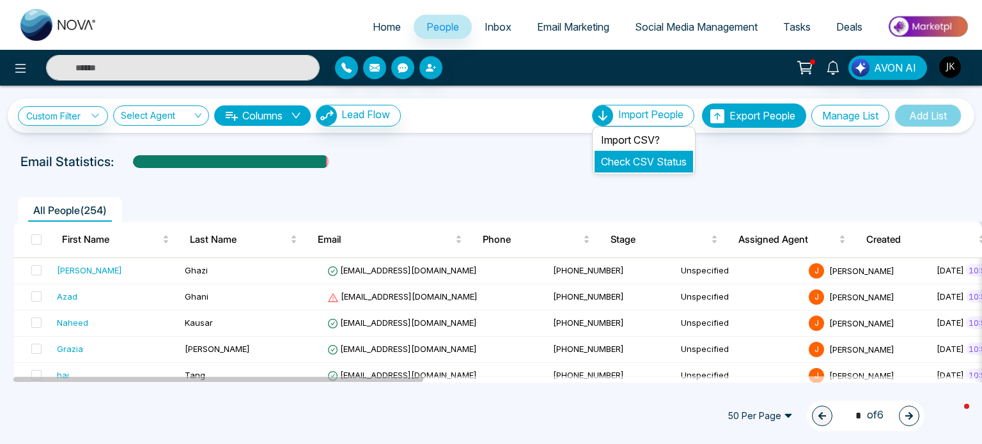
click at [647, 163] on link "Check CSV Status" at bounding box center [644, 161] width 86 height 13
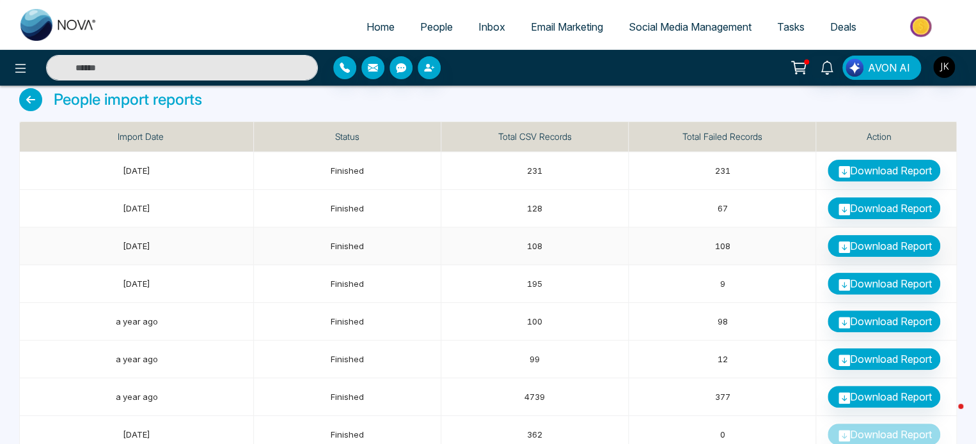
scroll to position [19, 0]
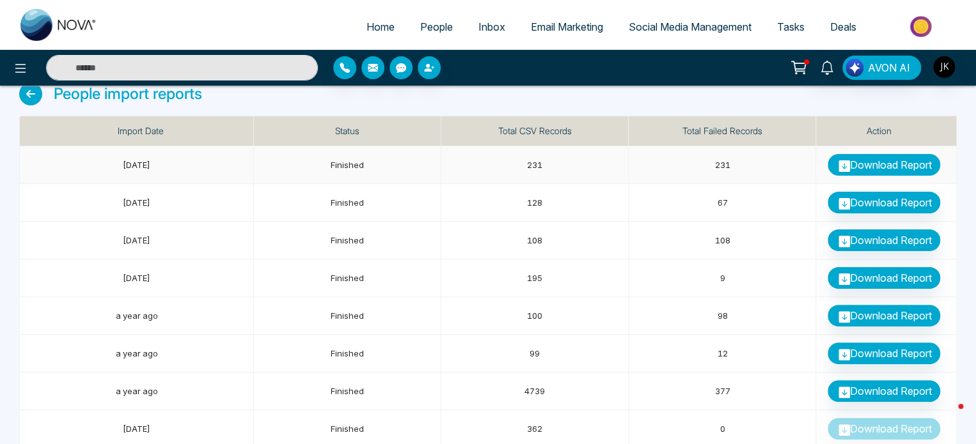
click at [897, 170] on link "Download Report" at bounding box center [883, 165] width 113 height 22
click at [879, 205] on link "Download Report" at bounding box center [883, 203] width 113 height 22
click at [841, 236] on icon at bounding box center [844, 242] width 12 height 12
